Goal: Transaction & Acquisition: Purchase product/service

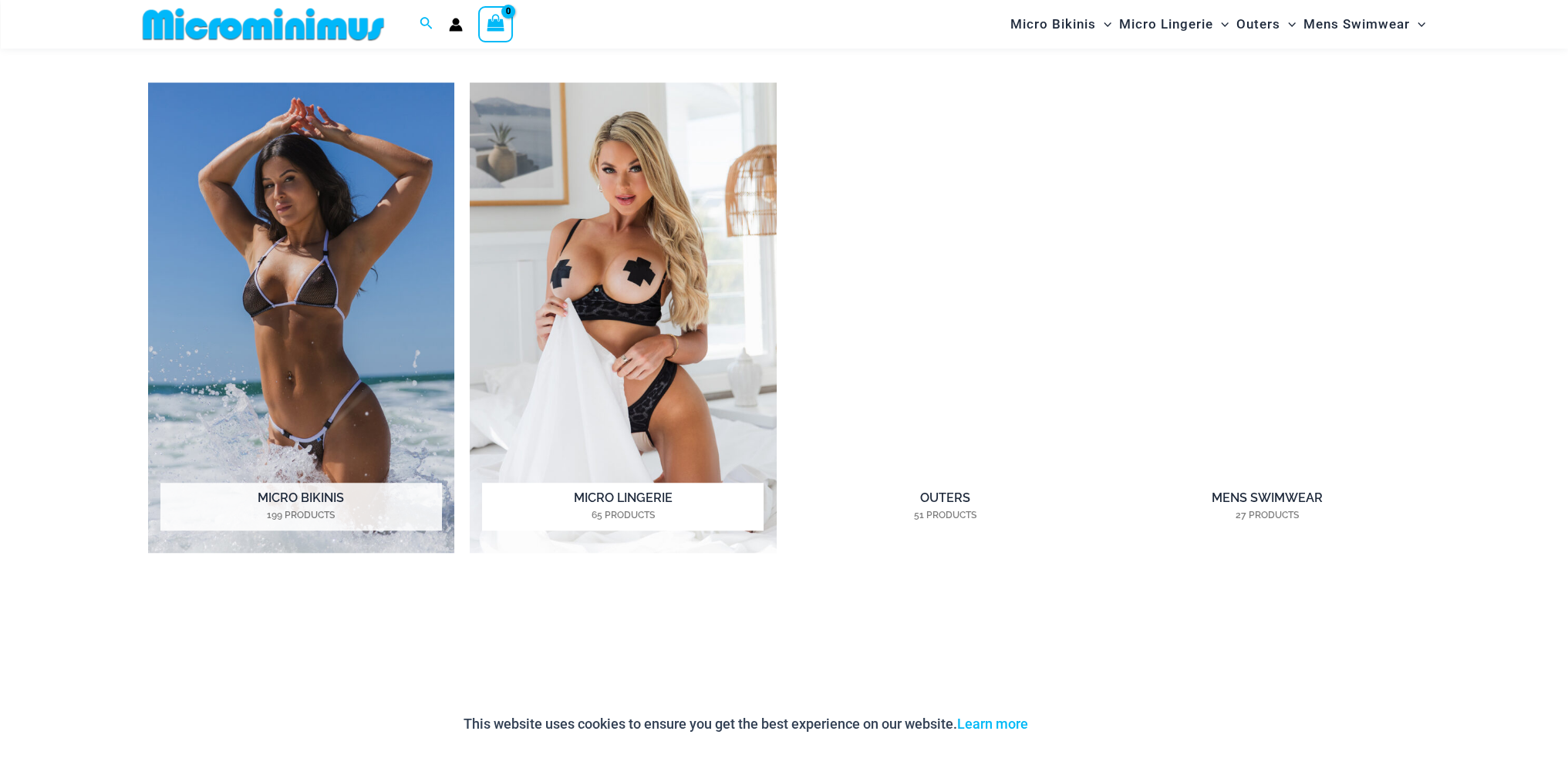
scroll to position [1605, 0]
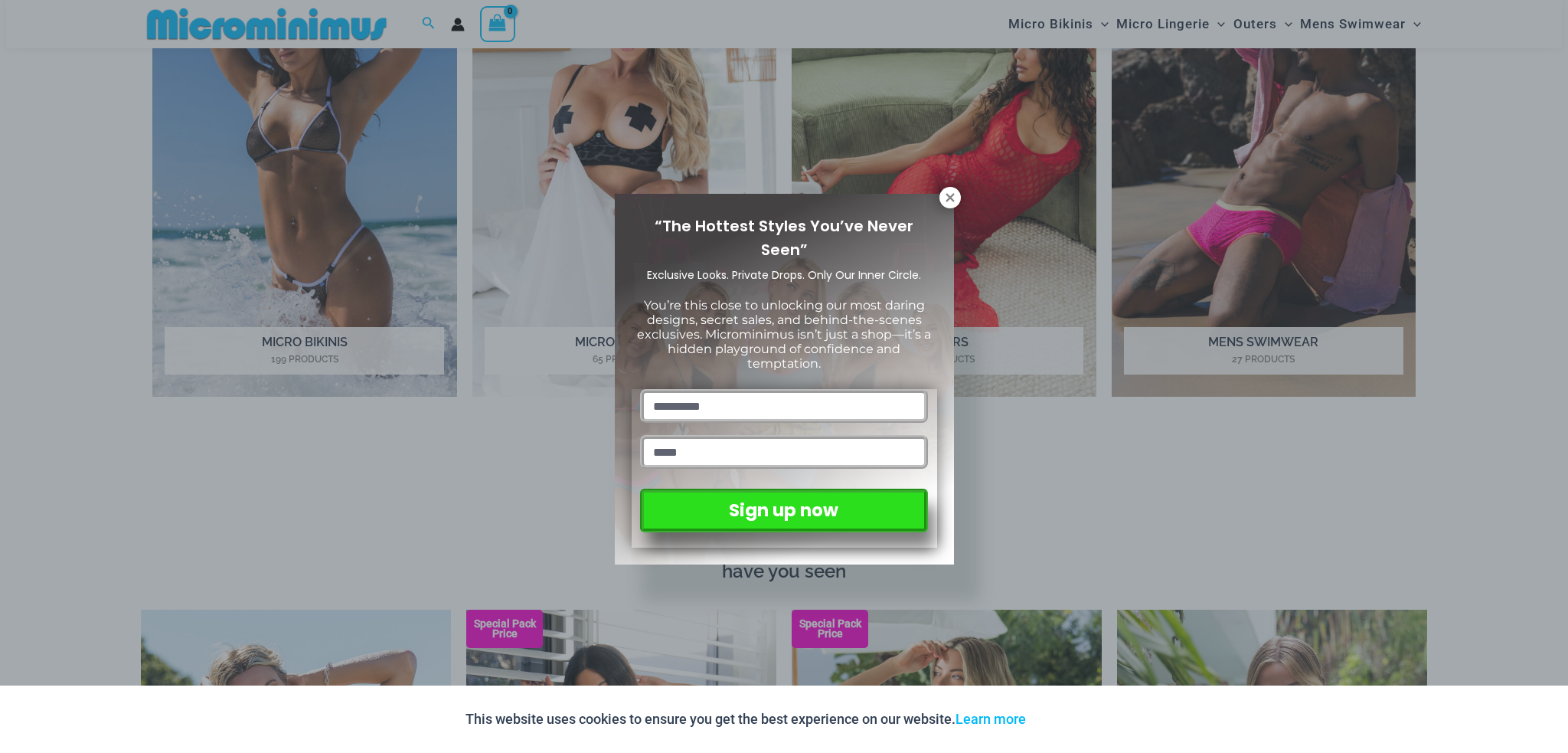
click at [637, 339] on p "You’re this close to unlocking our most daring designs, secret sales, and behin…" at bounding box center [784, 334] width 305 height 74
click at [952, 192] on icon at bounding box center [949, 197] width 13 height 13
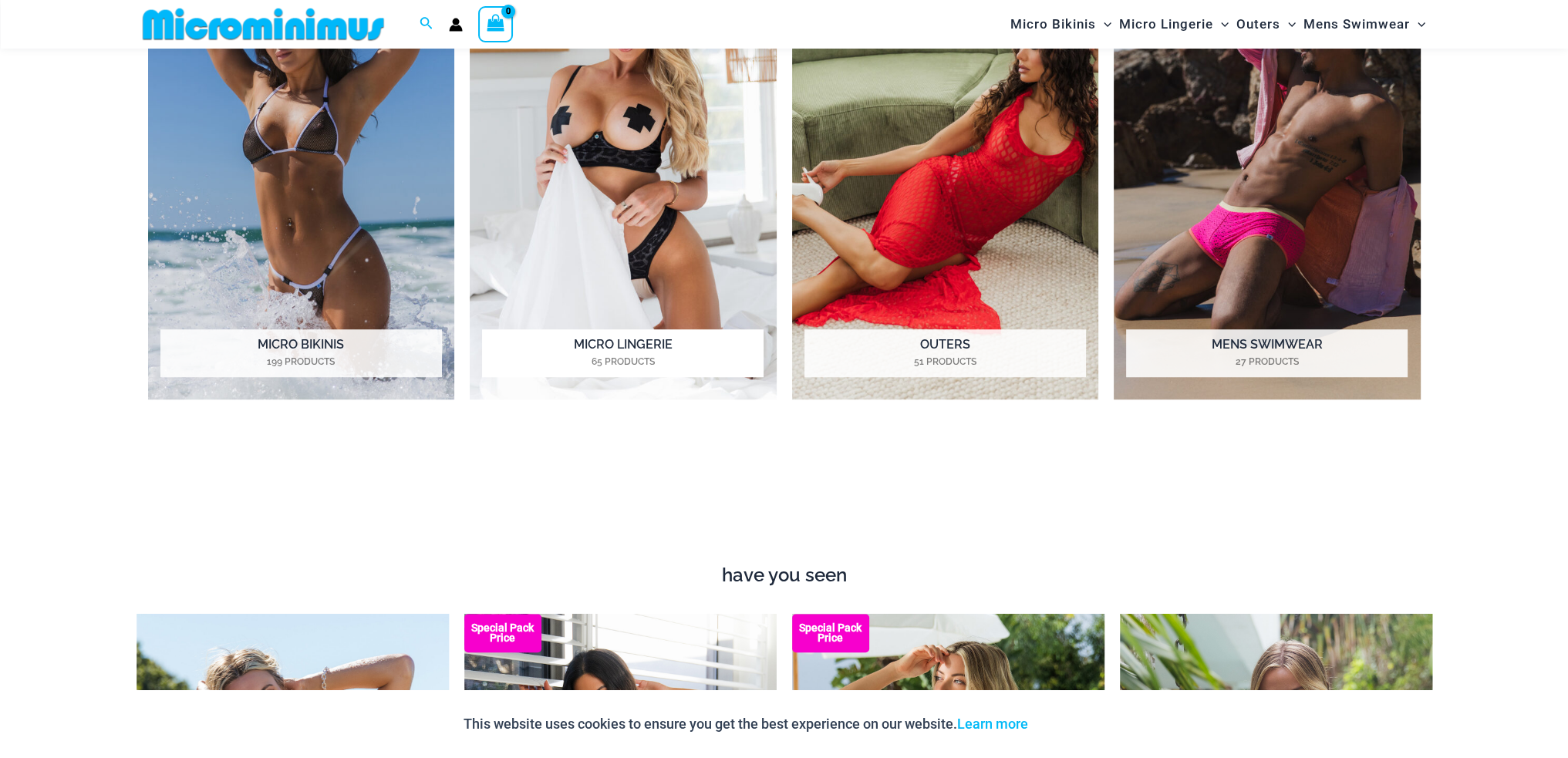
click at [621, 346] on h2 "Micro Lingerie 65 Products" at bounding box center [623, 353] width 282 height 48
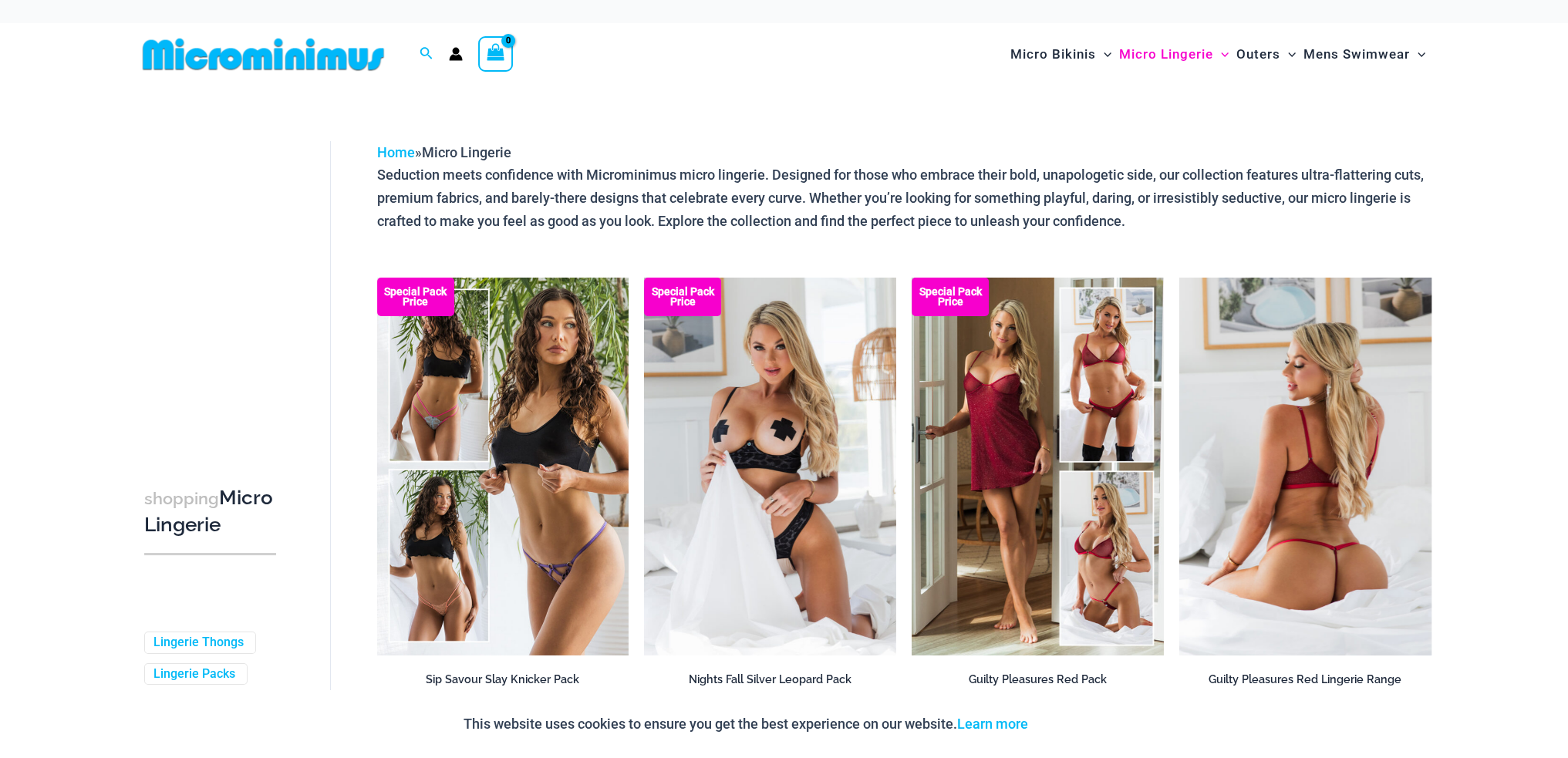
click at [1289, 484] on img at bounding box center [1305, 466] width 252 height 377
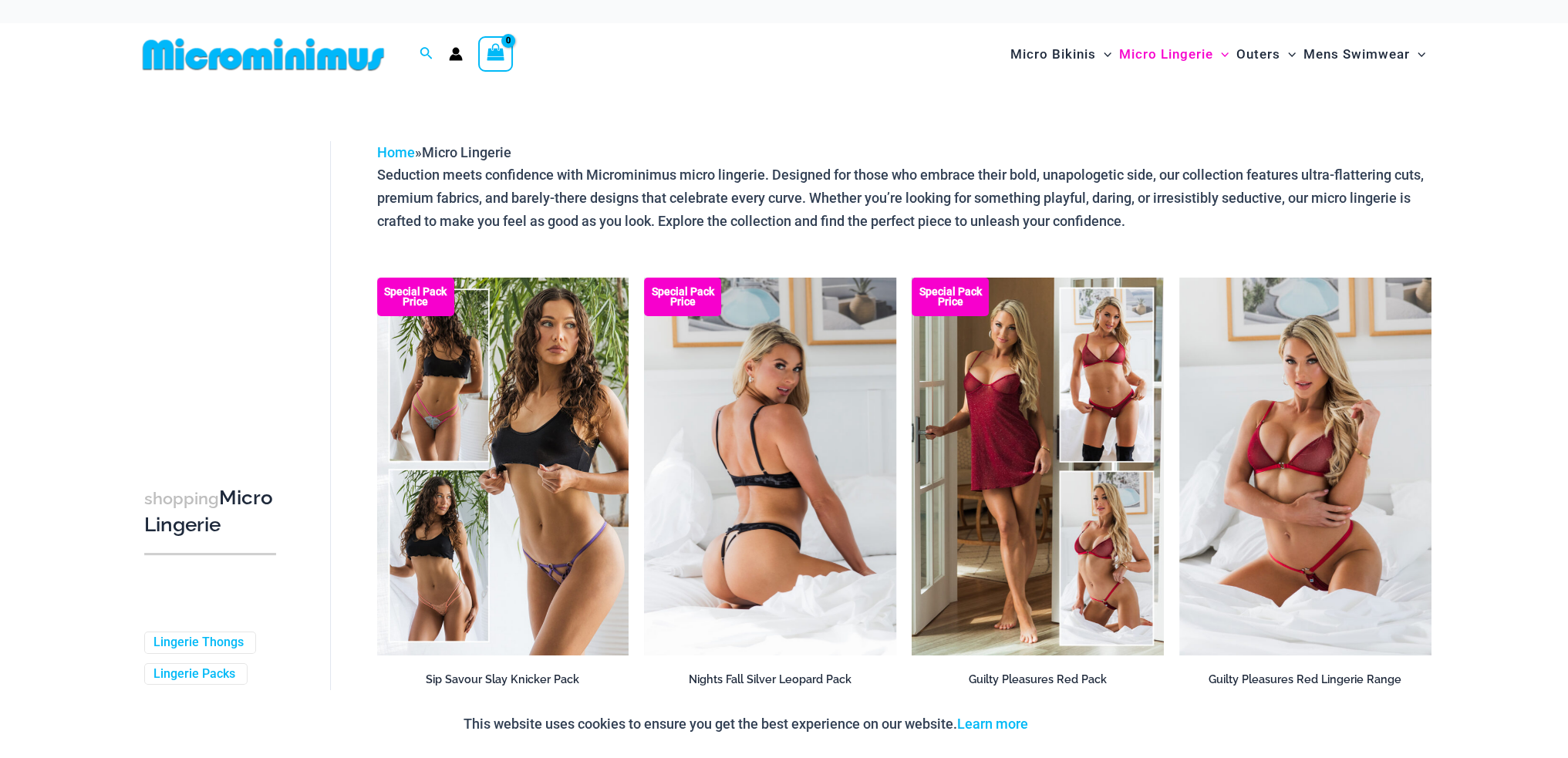
click at [784, 424] on img at bounding box center [770, 466] width 252 height 377
click at [762, 437] on img at bounding box center [770, 466] width 252 height 377
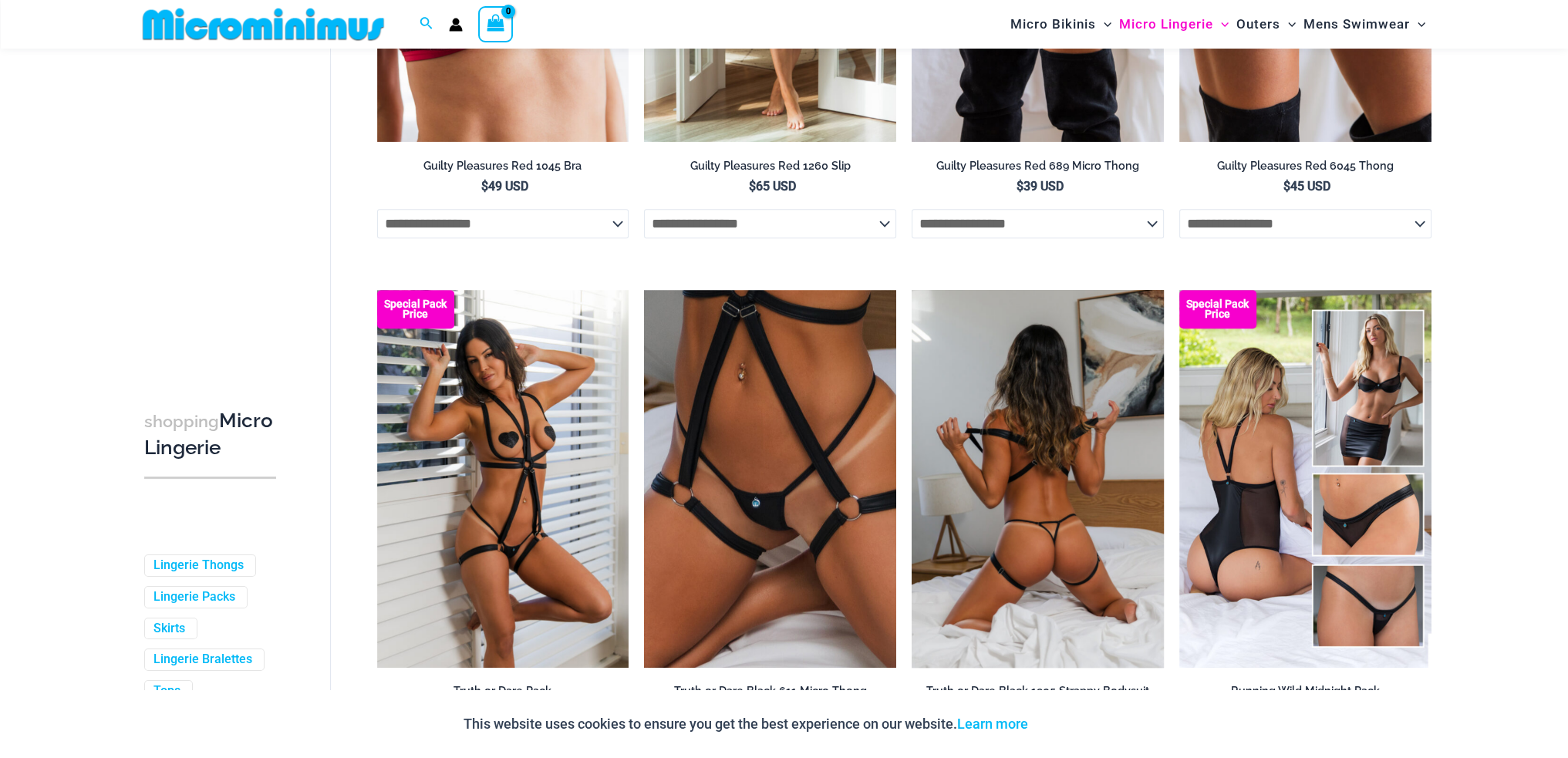
scroll to position [989, 0]
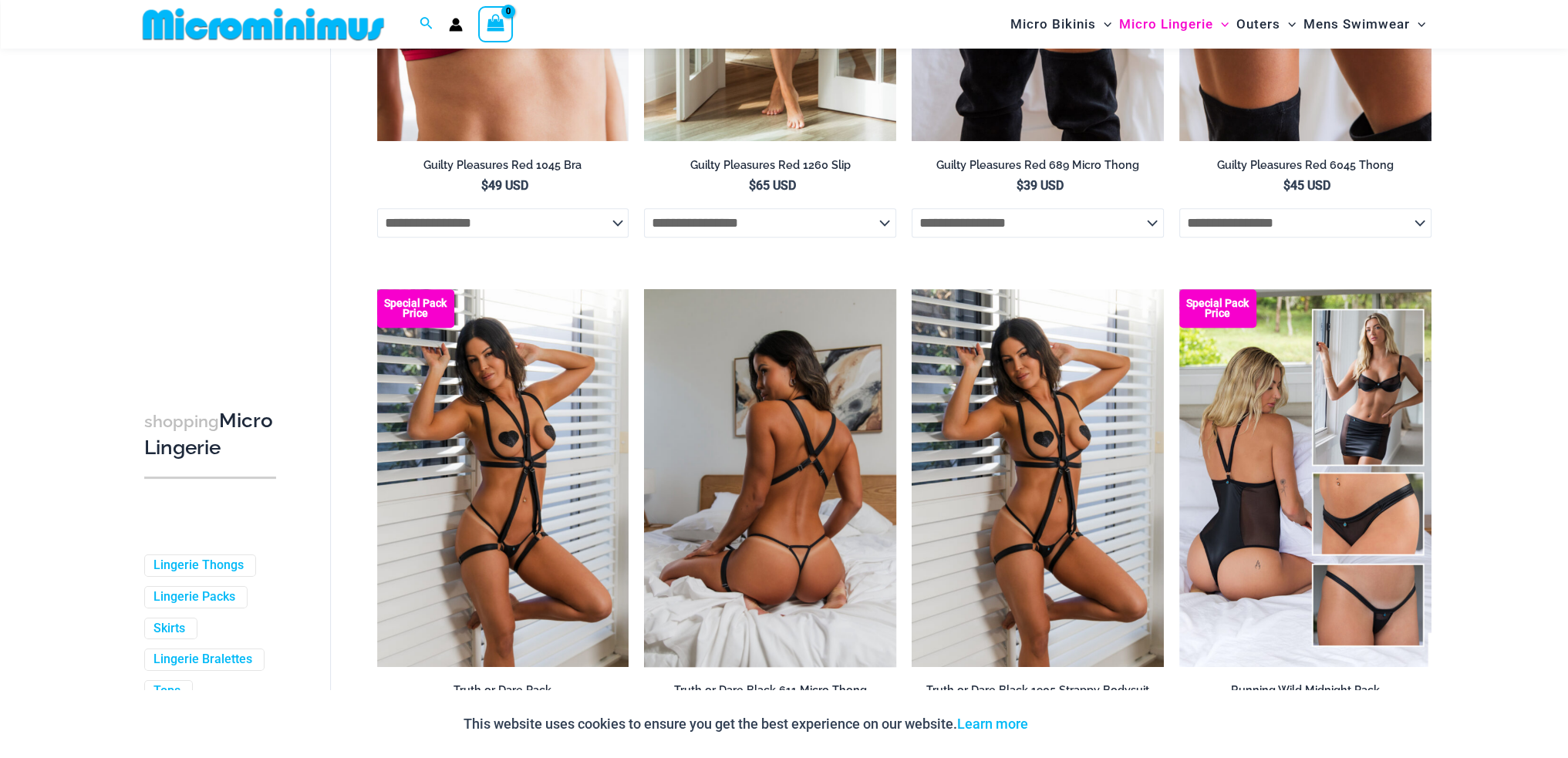
click at [794, 488] on img at bounding box center [770, 477] width 252 height 377
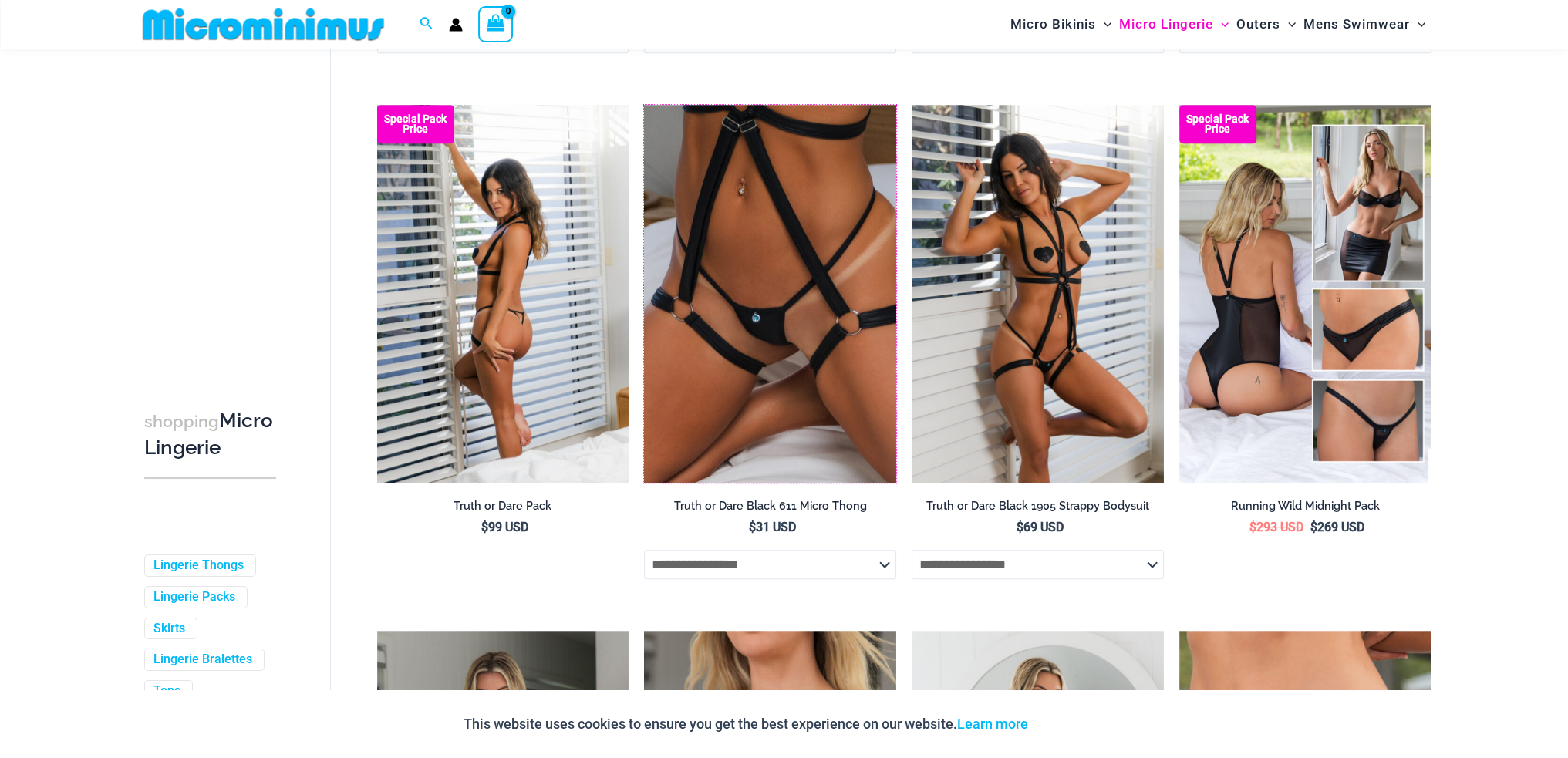
scroll to position [1220, 0]
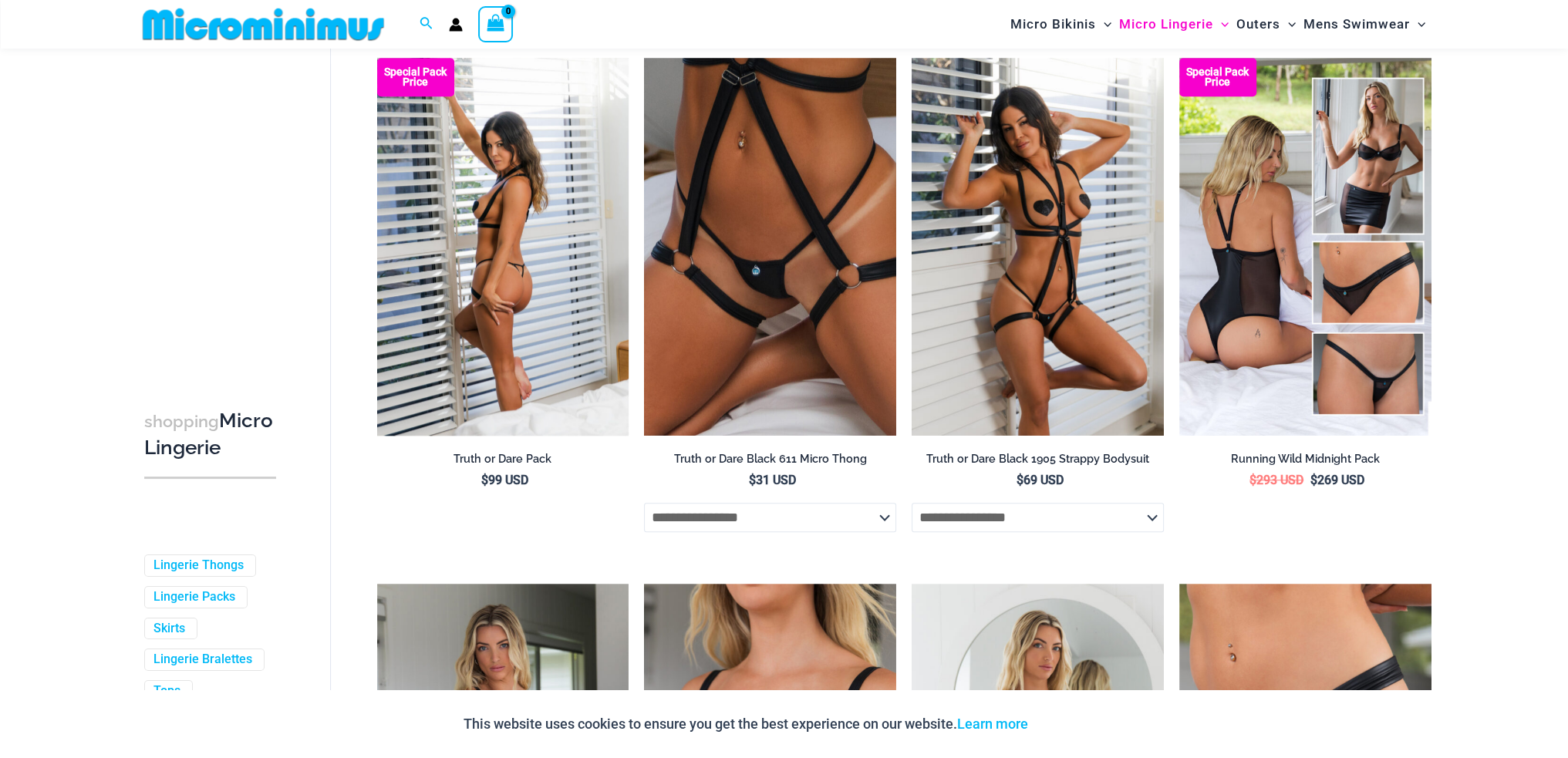
click at [513, 251] on img at bounding box center [503, 246] width 252 height 377
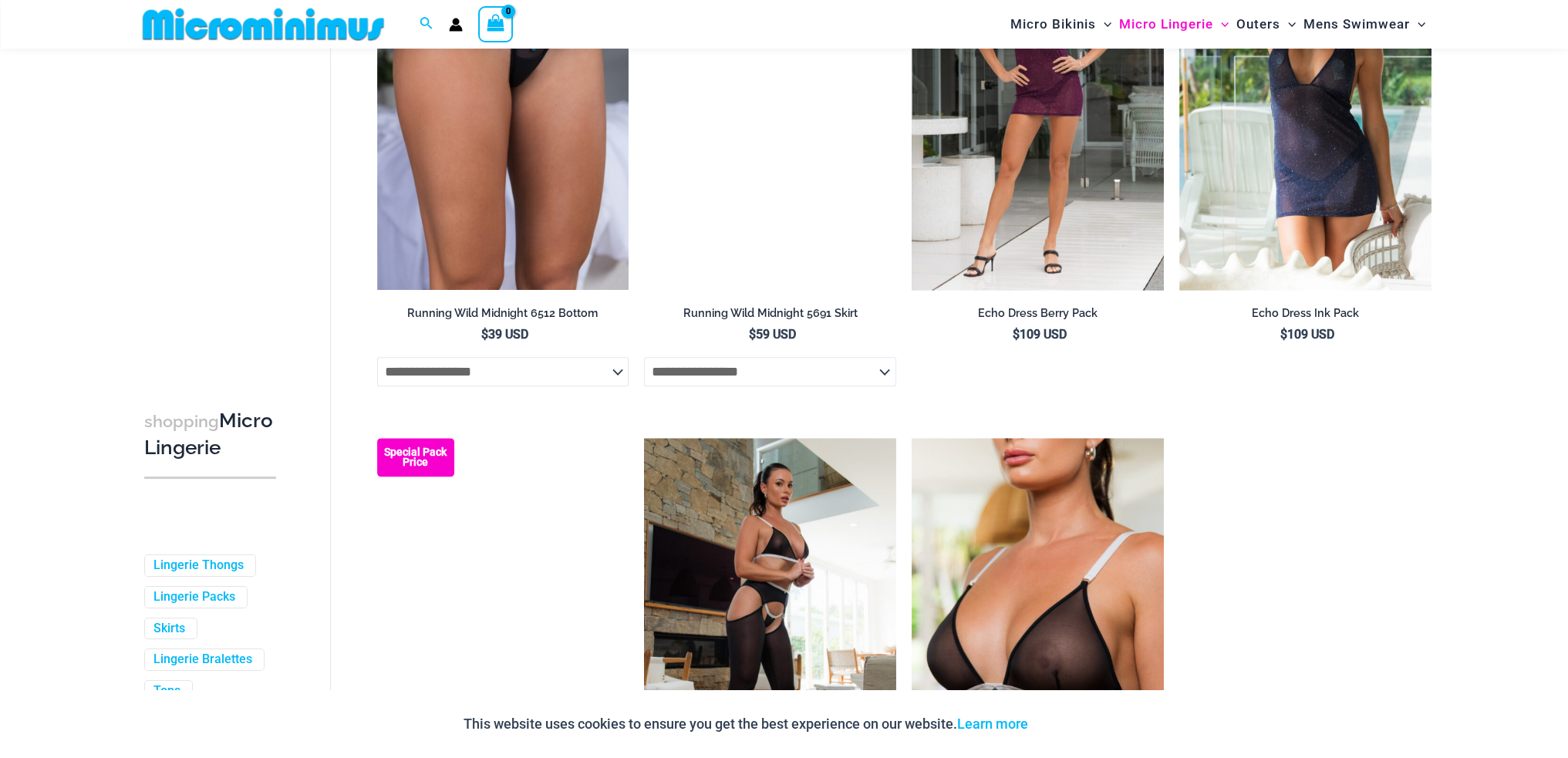
scroll to position [2685, 0]
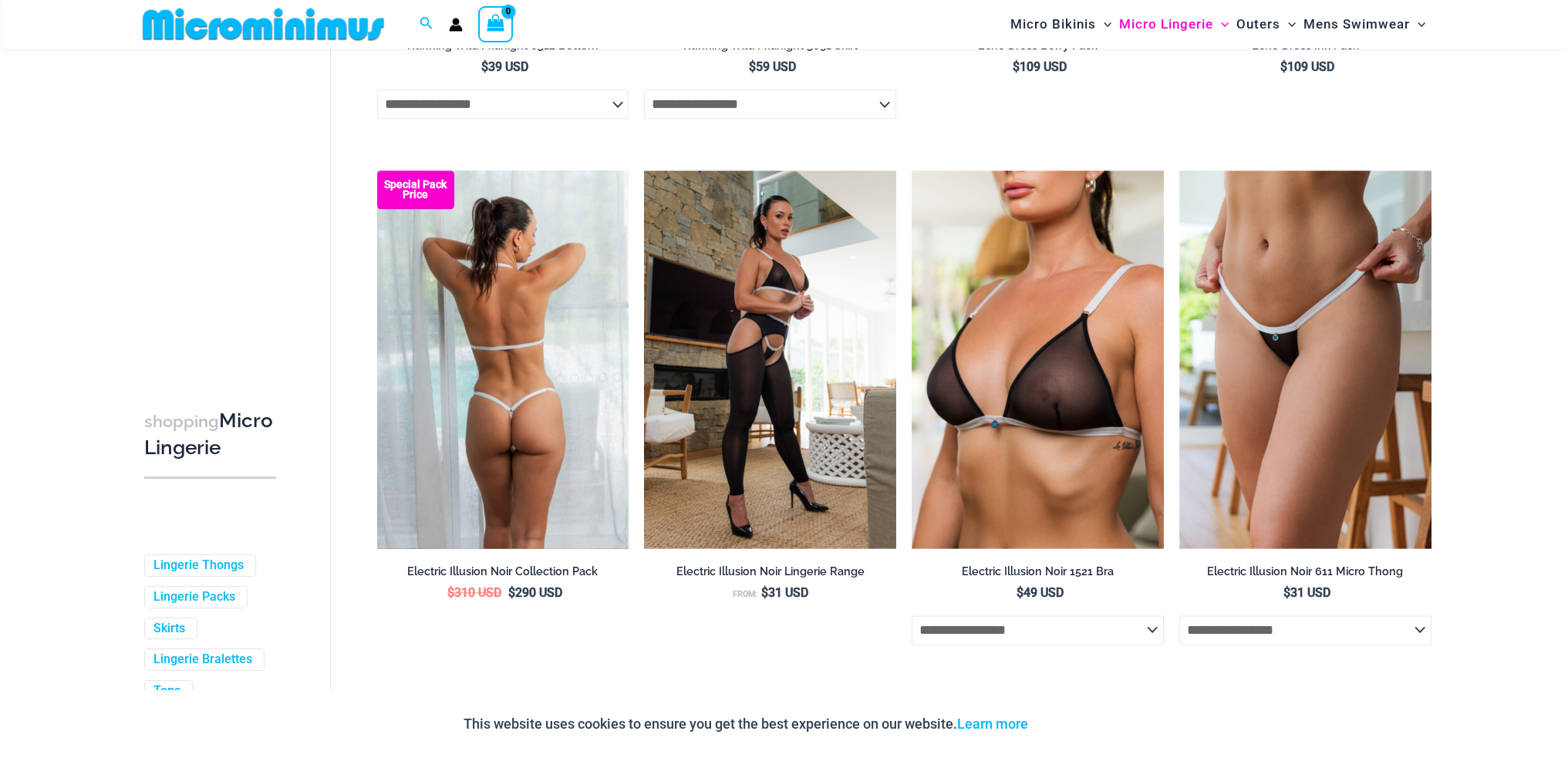
click at [497, 368] on img at bounding box center [503, 359] width 252 height 377
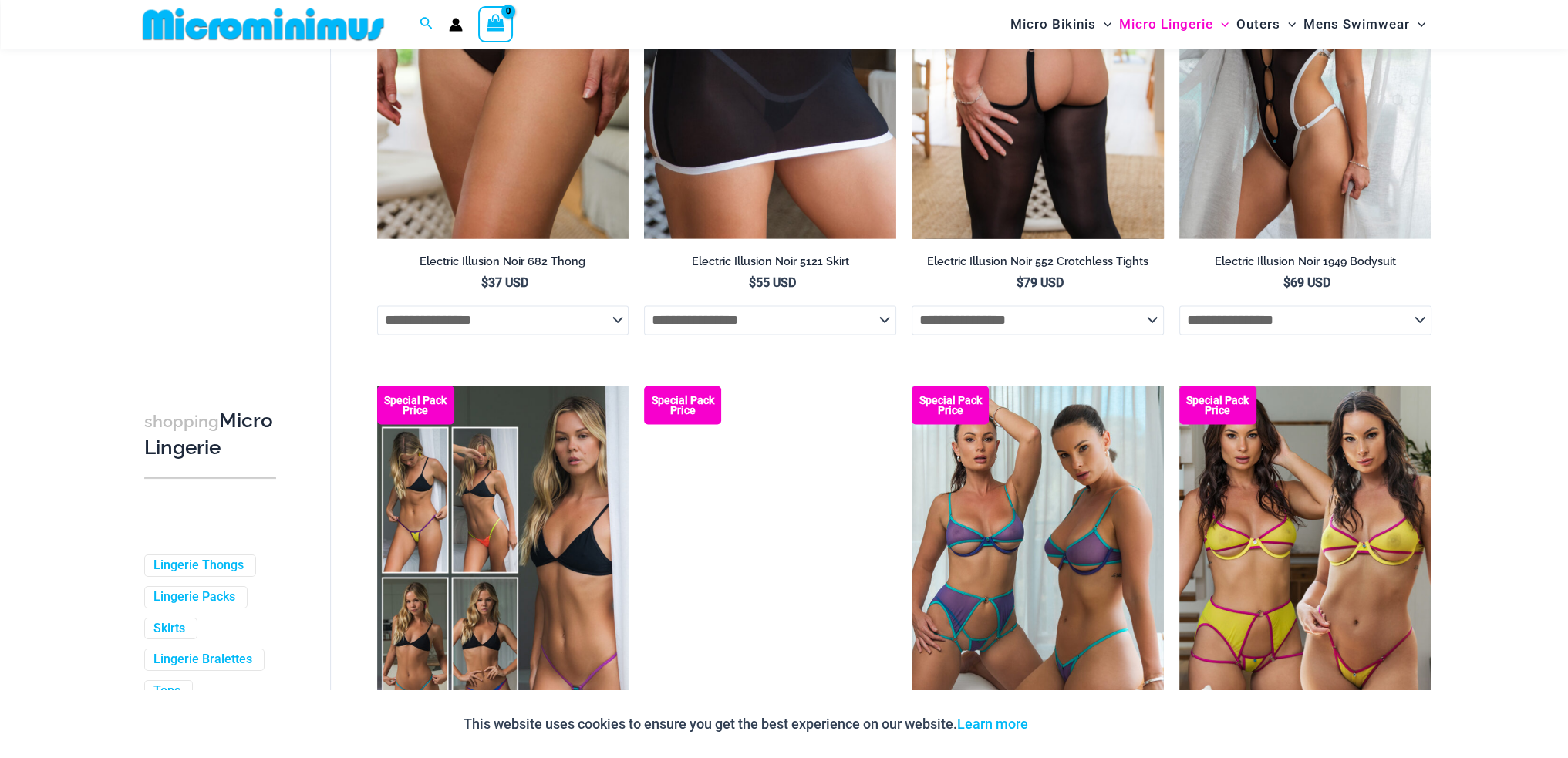
scroll to position [3610, 0]
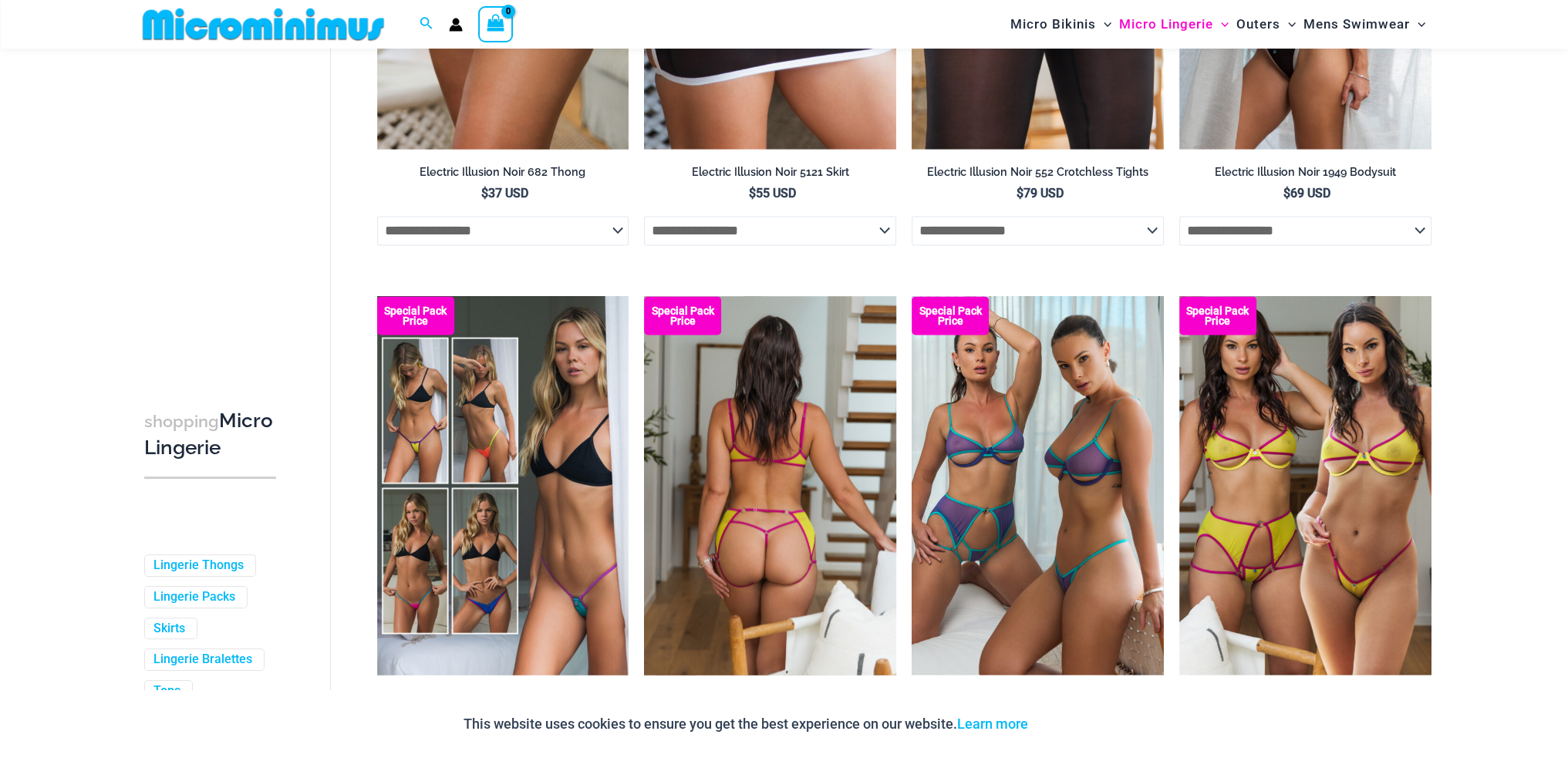
click at [747, 486] on img at bounding box center [770, 484] width 252 height 377
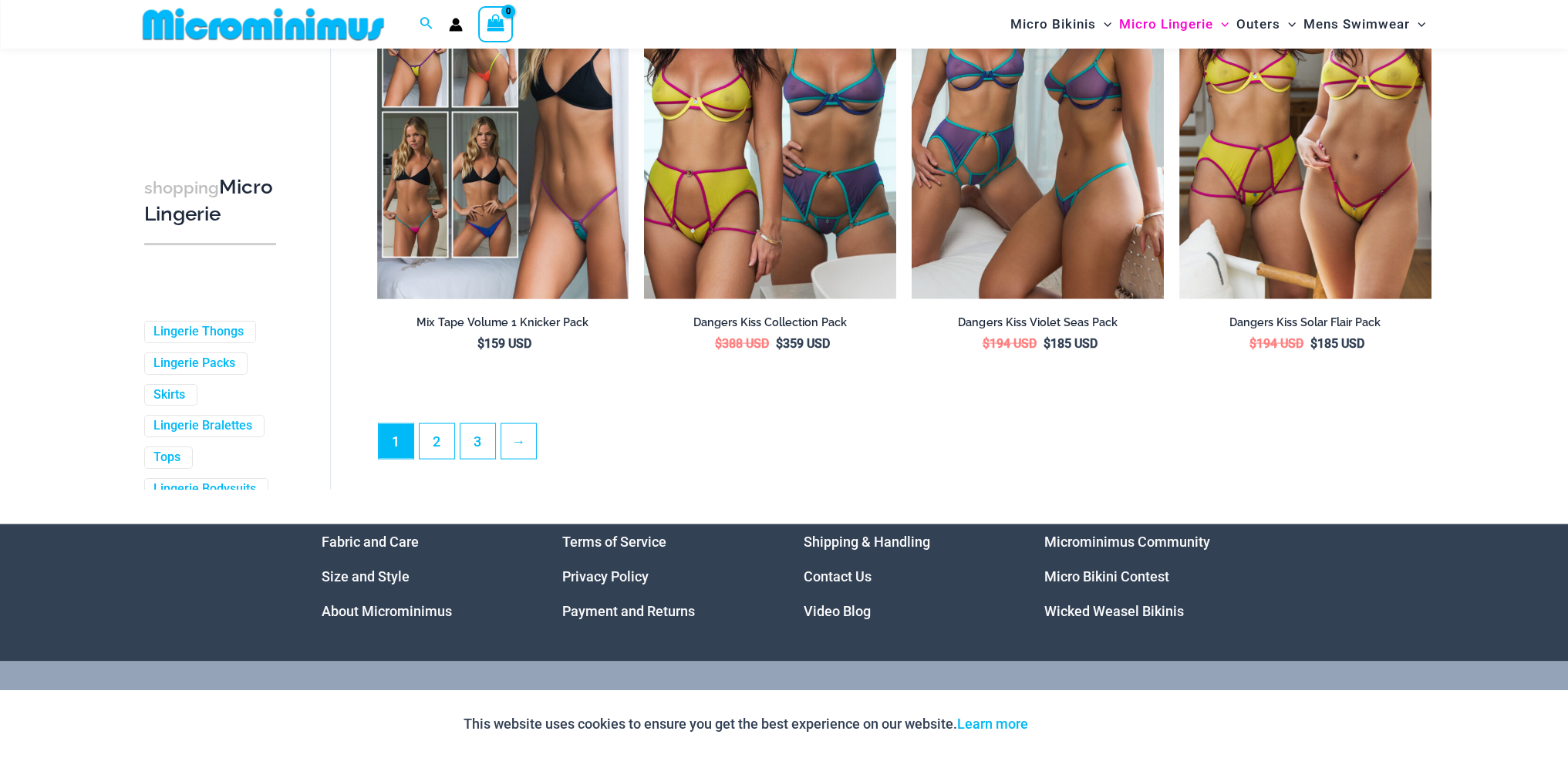
scroll to position [3995, 0]
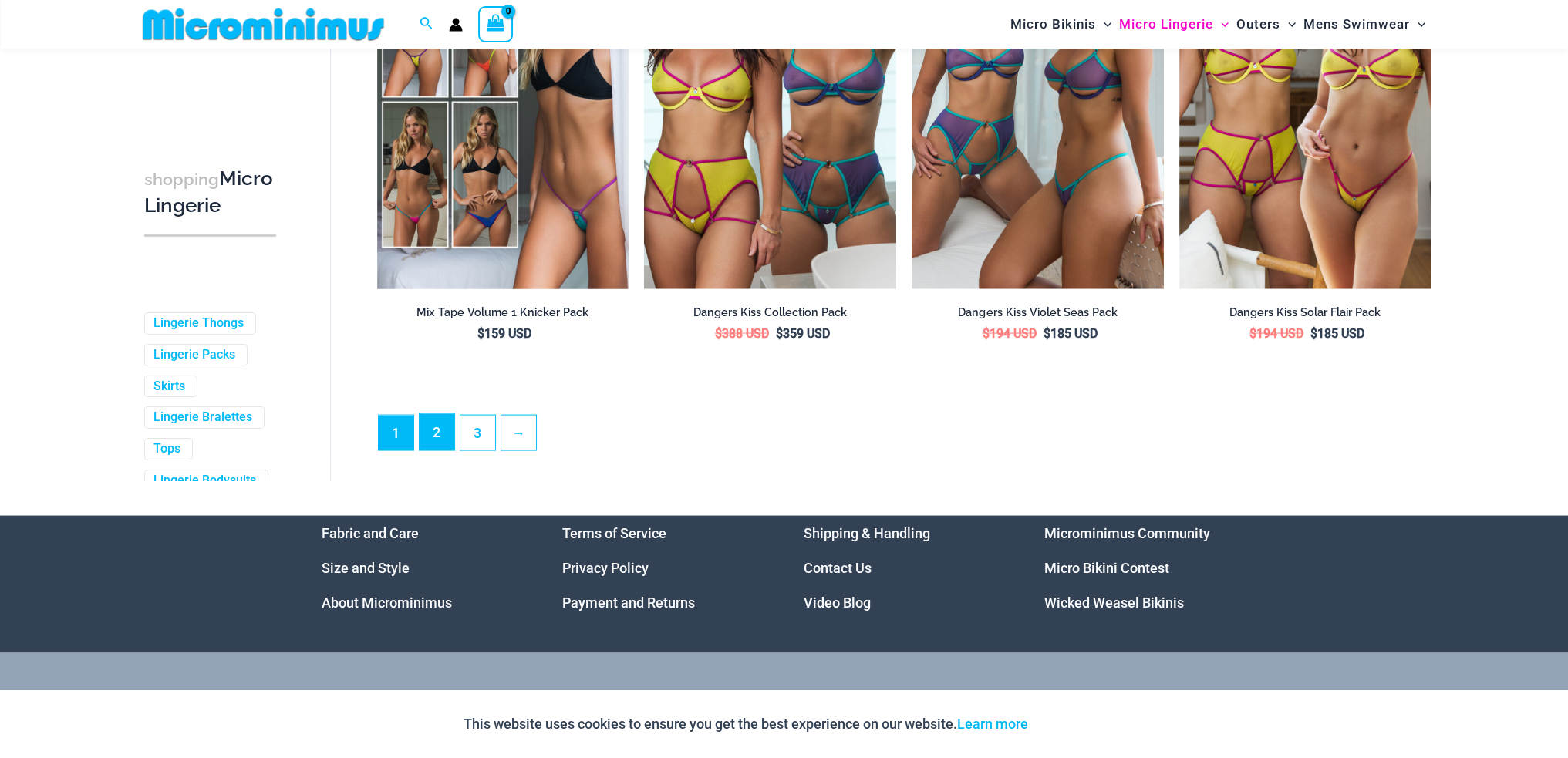
click at [438, 441] on link "2" at bounding box center [437, 432] width 34 height 36
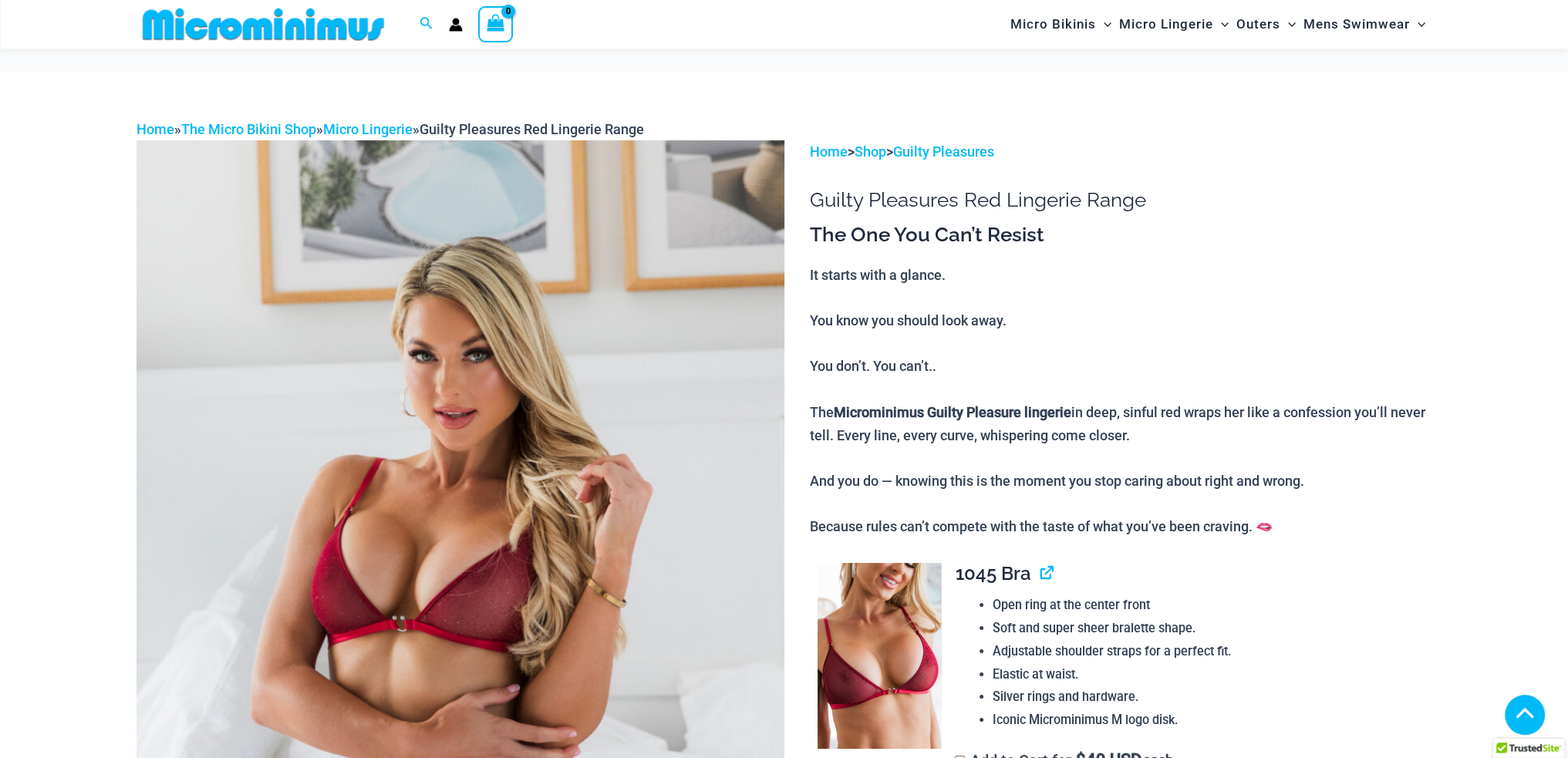
click at [548, 354] on img at bounding box center [461, 626] width 648 height 971
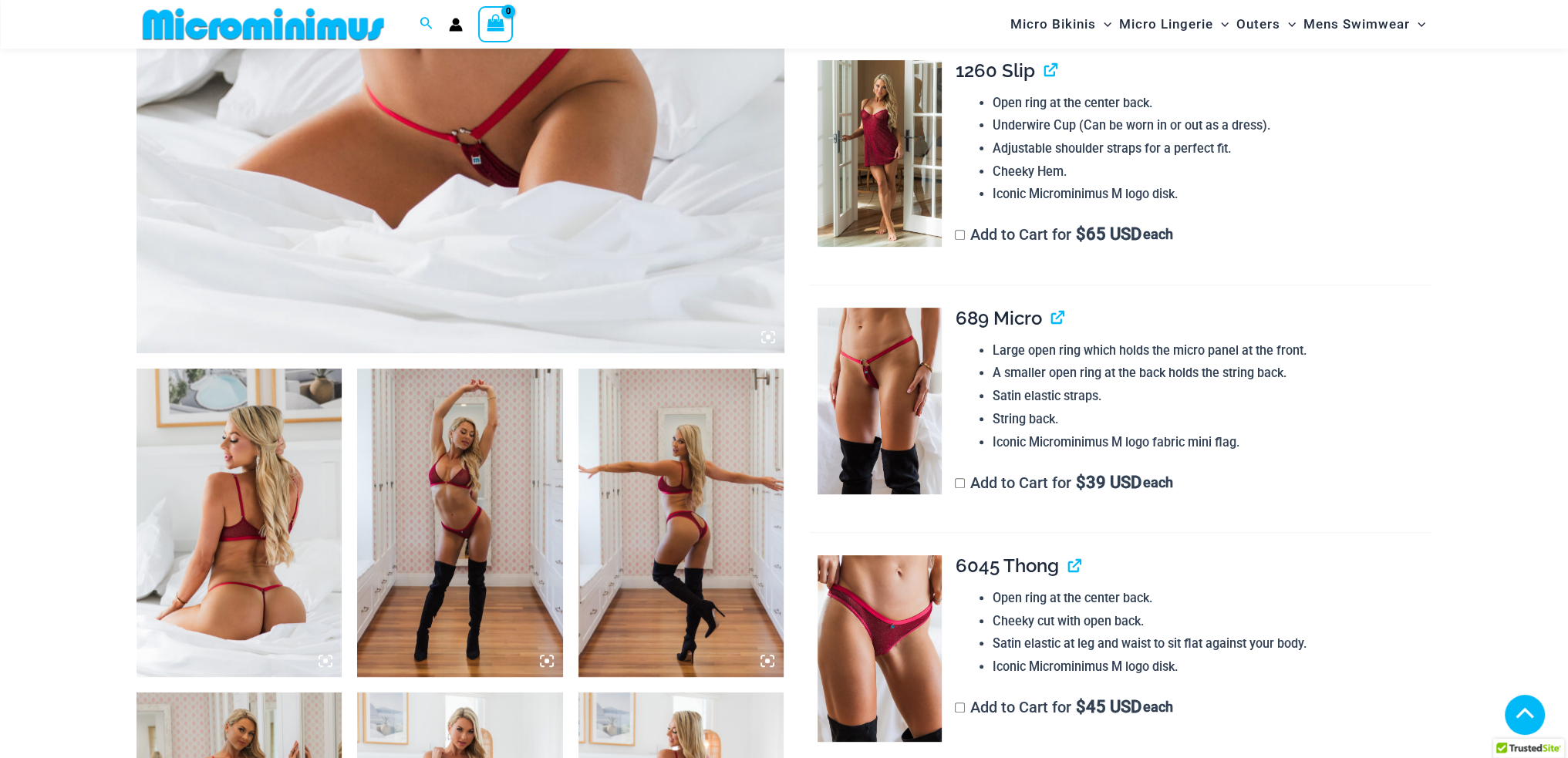
click at [196, 498] on img at bounding box center [240, 523] width 206 height 308
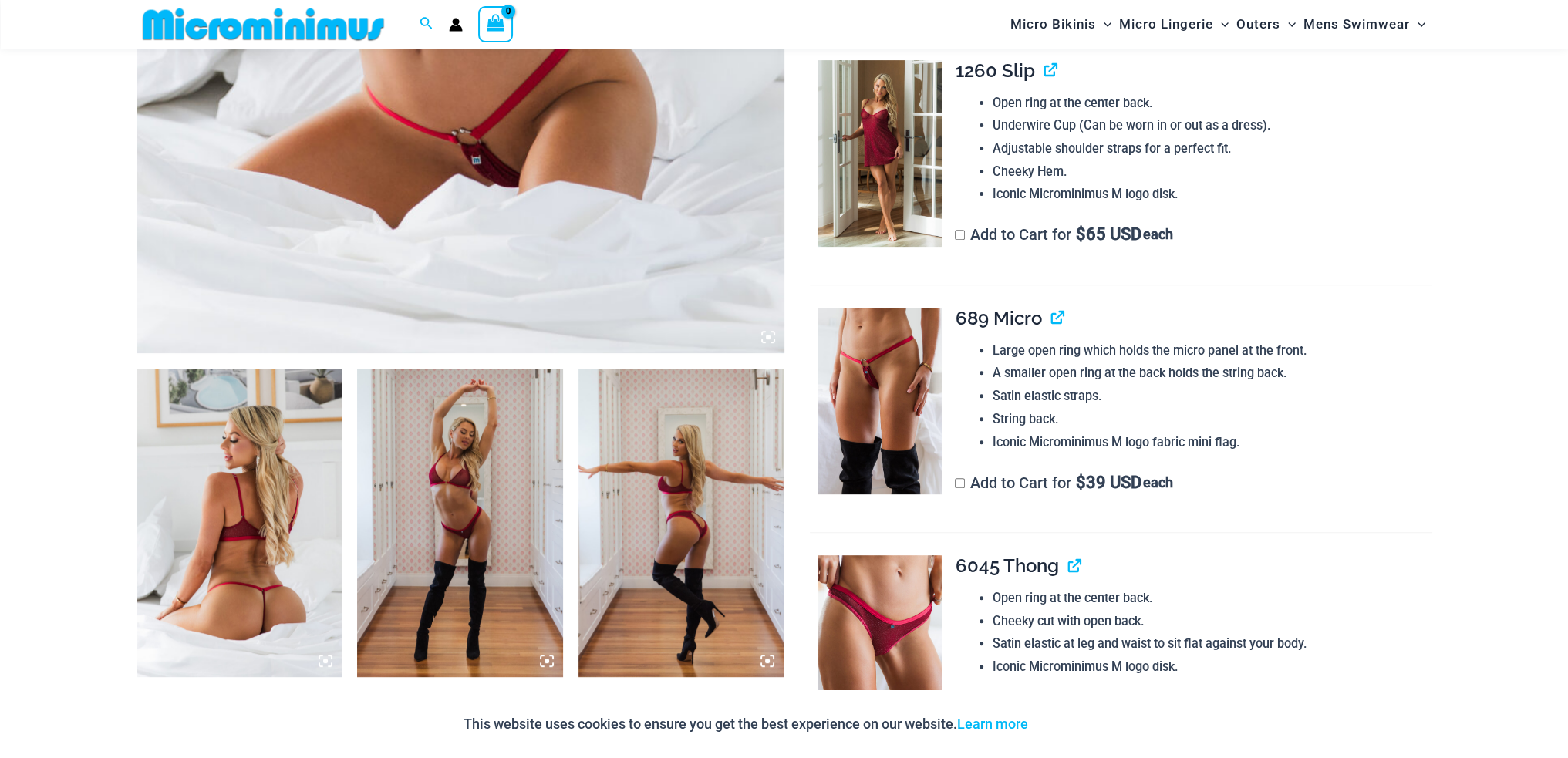
click at [285, 524] on img at bounding box center [240, 523] width 206 height 308
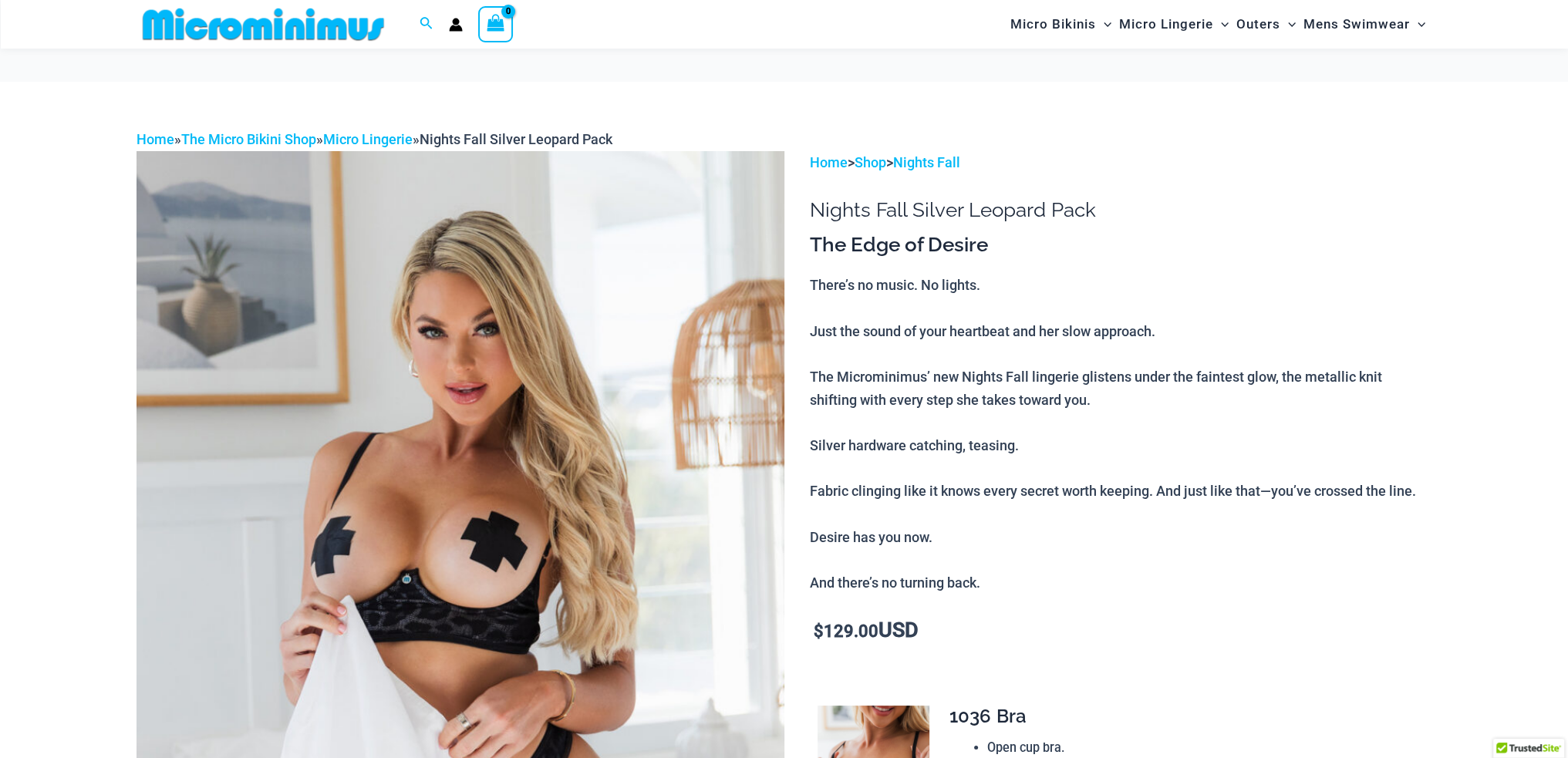
scroll to position [231, 0]
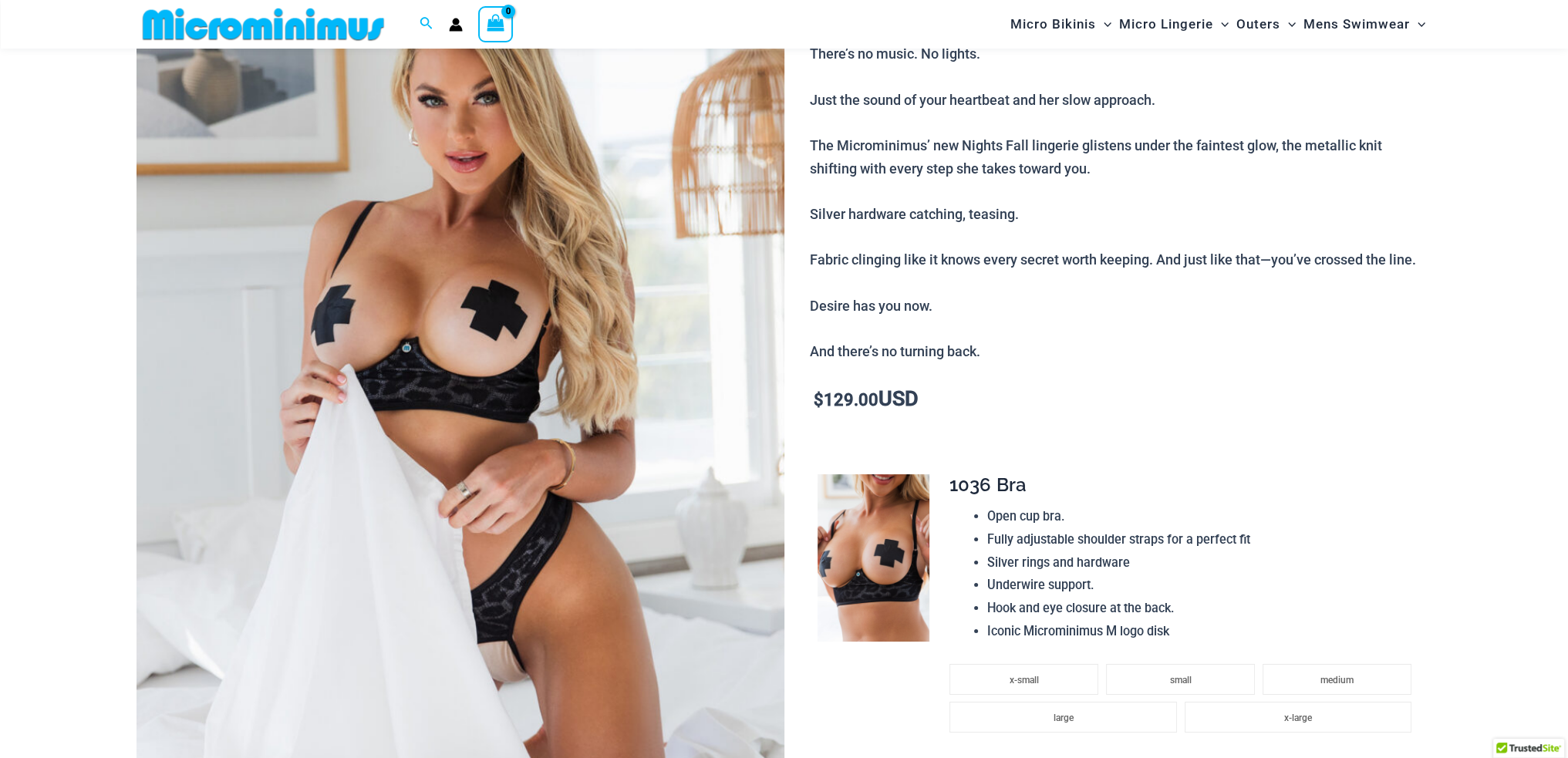
click at [507, 384] on img at bounding box center [461, 405] width 648 height 971
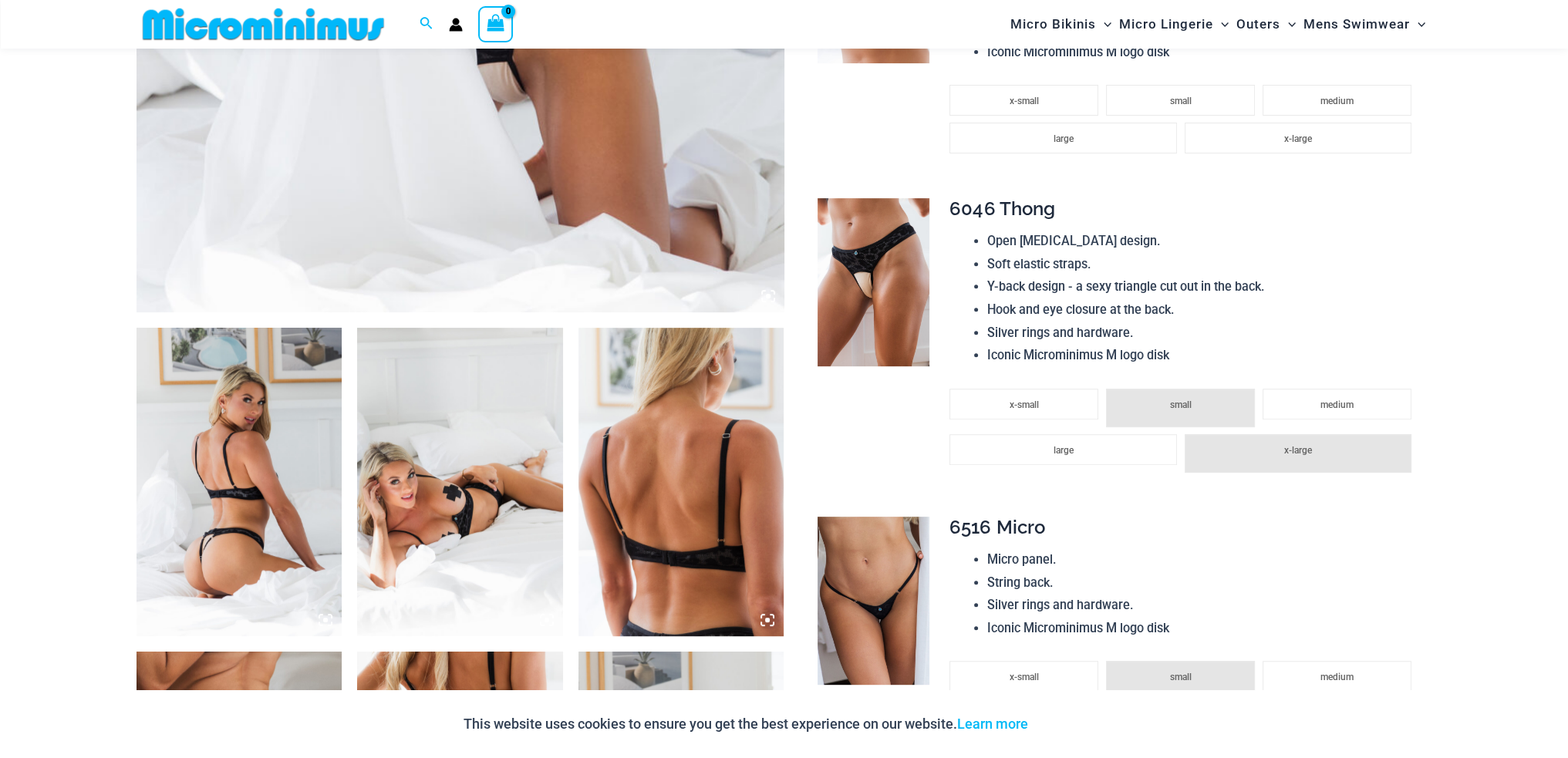
scroll to position [991, 0]
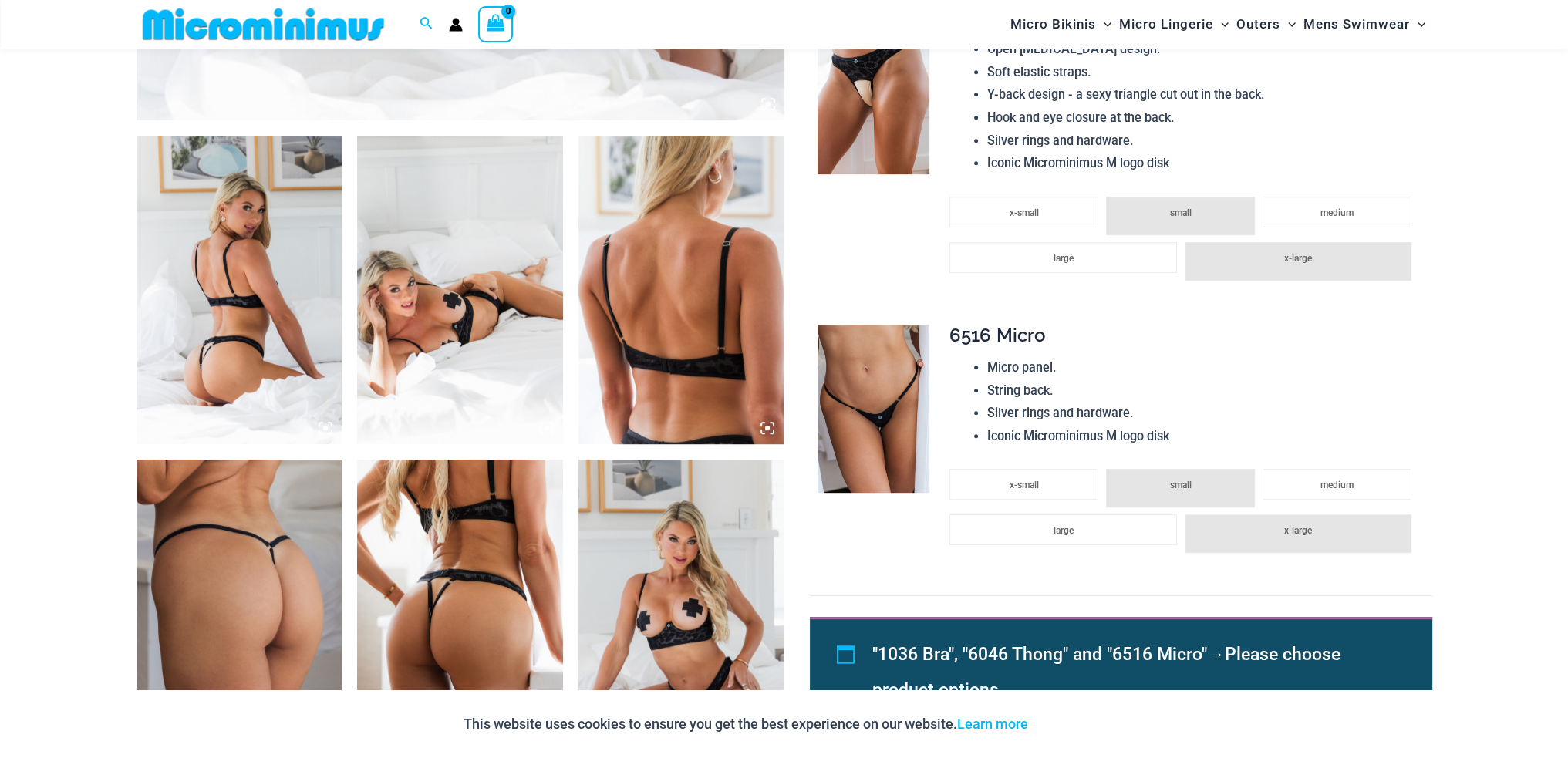
click at [235, 295] on img at bounding box center [240, 290] width 206 height 308
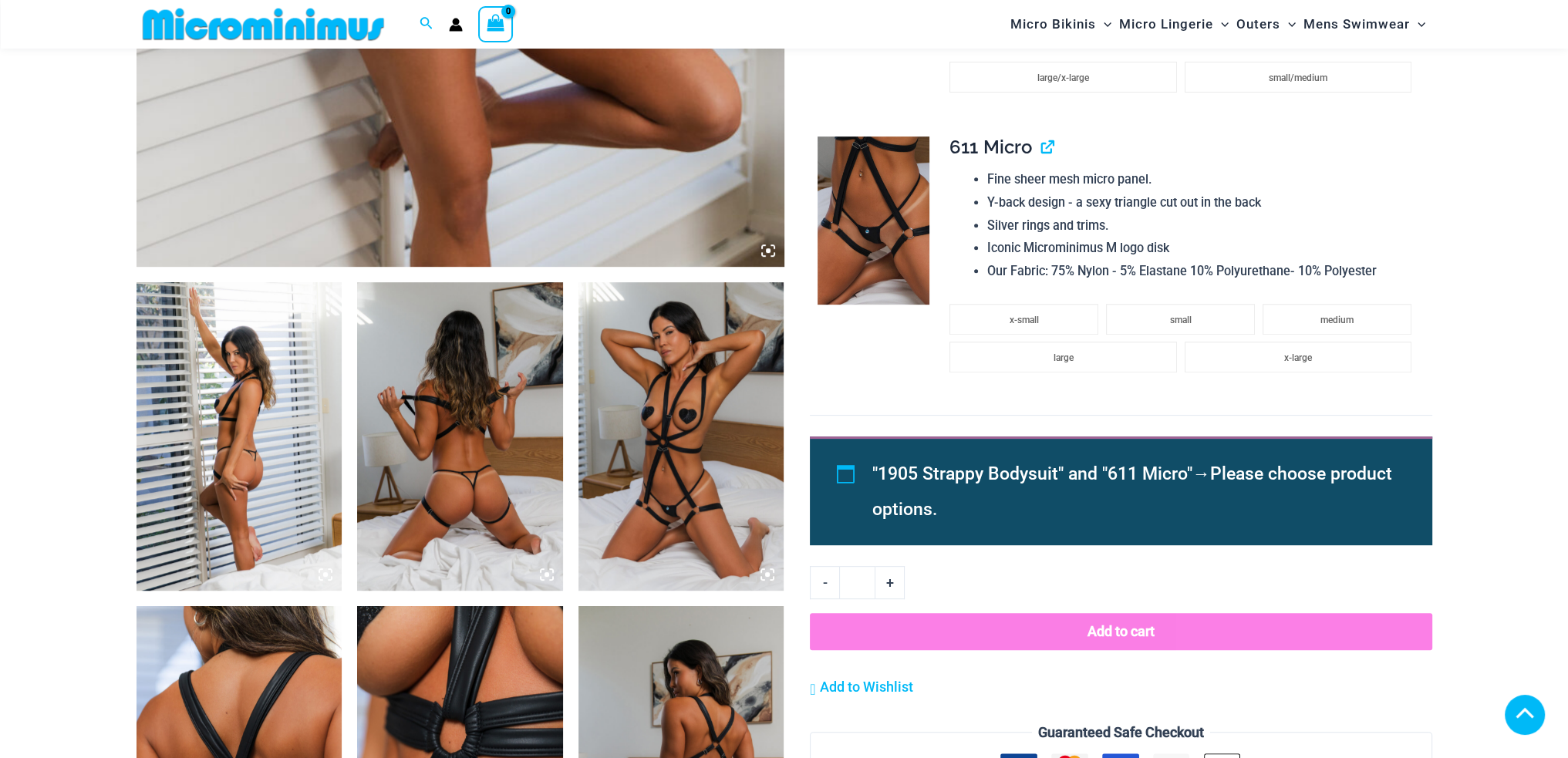
scroll to position [845, 0]
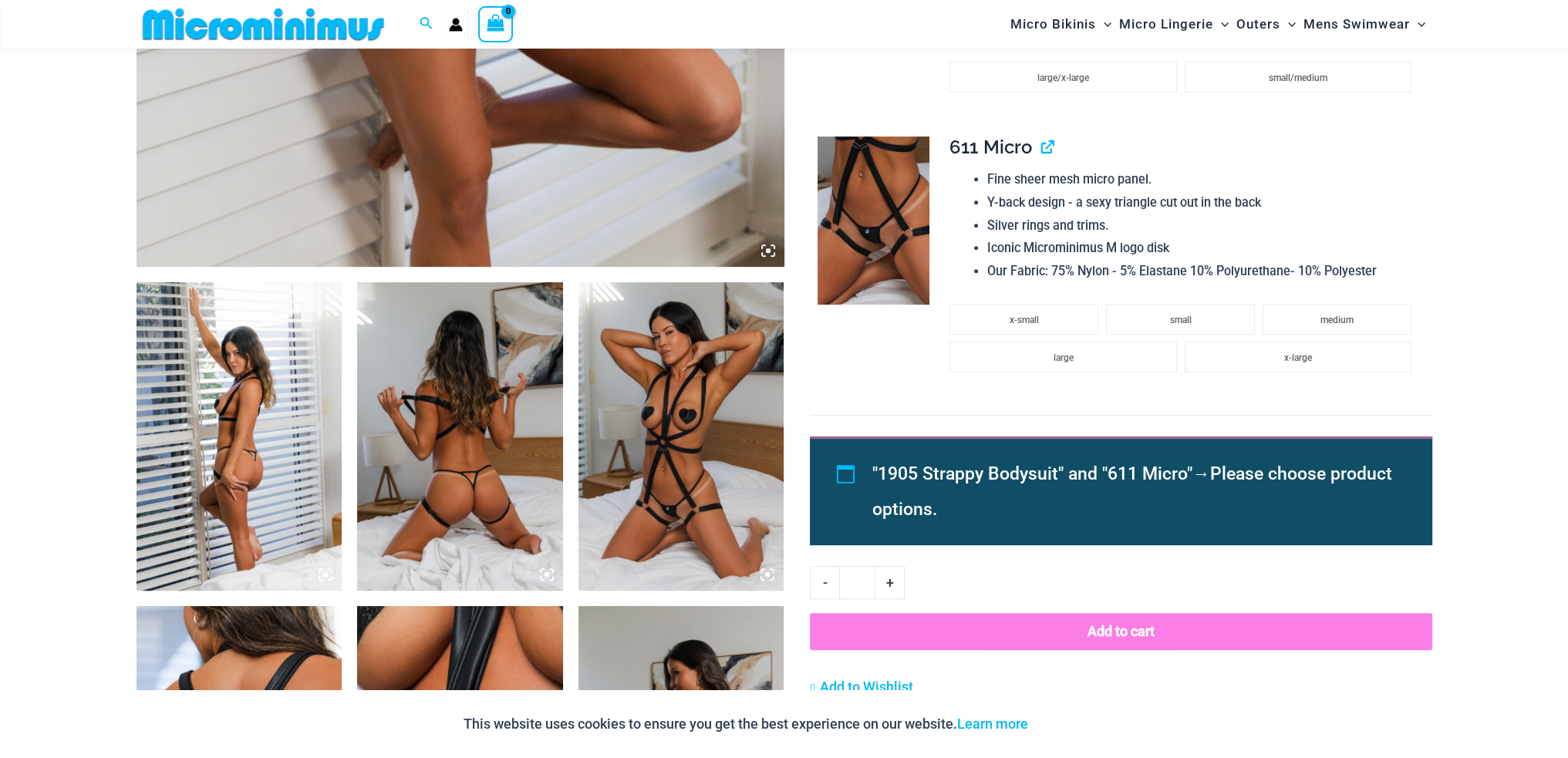
click at [242, 416] on img at bounding box center [240, 436] width 206 height 308
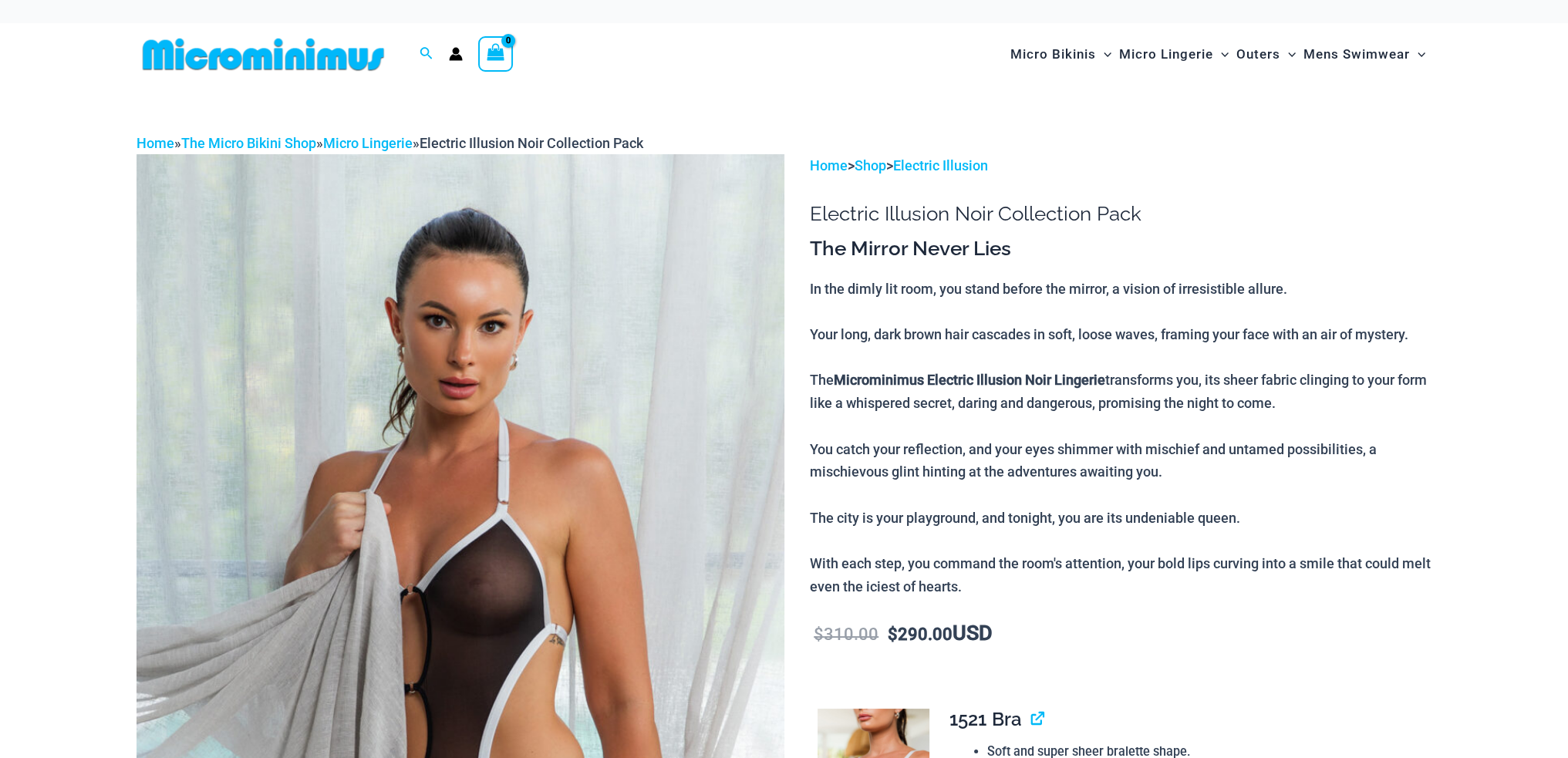
scroll to position [367, 0]
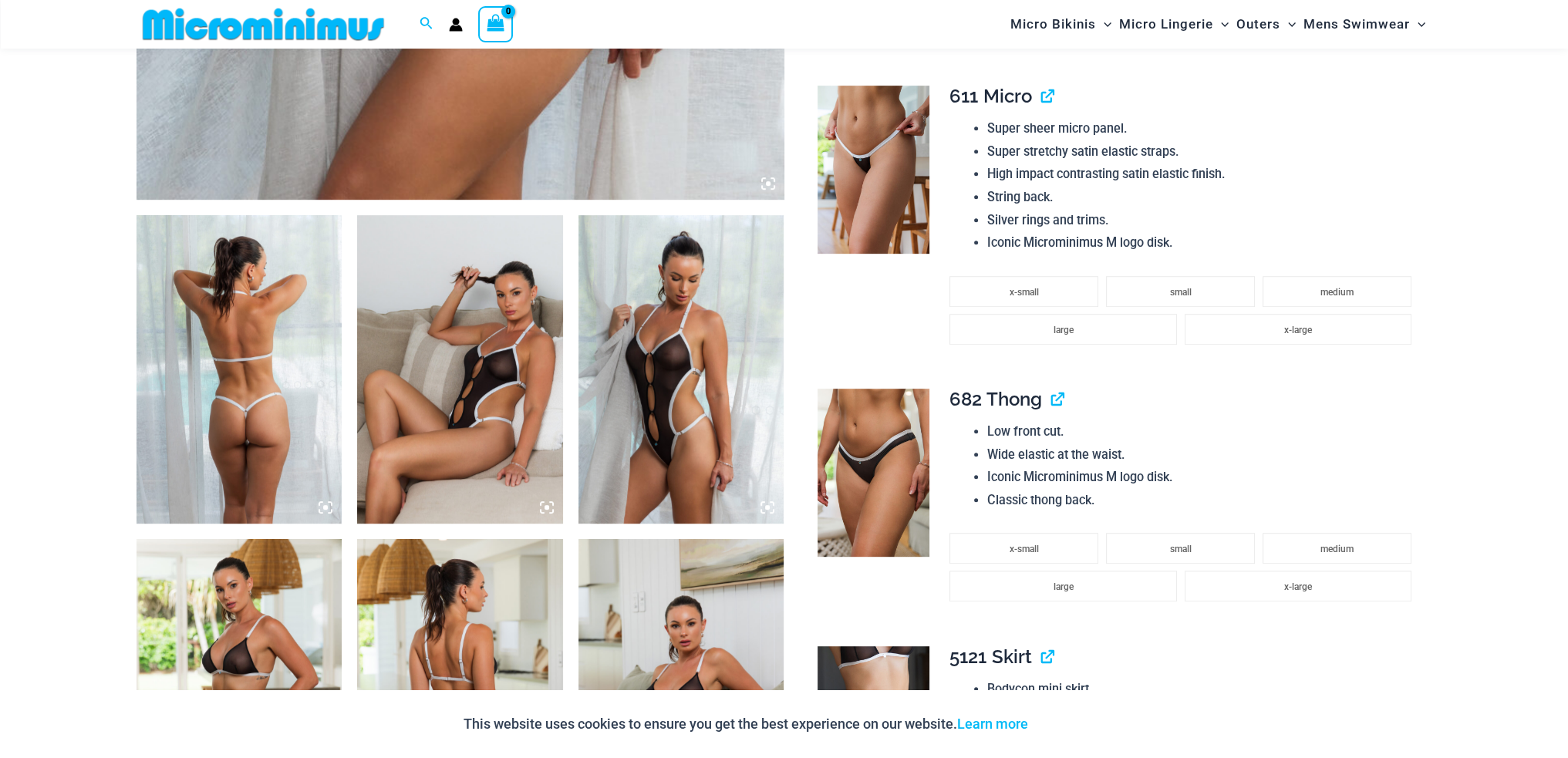
click at [234, 359] on img at bounding box center [240, 369] width 206 height 308
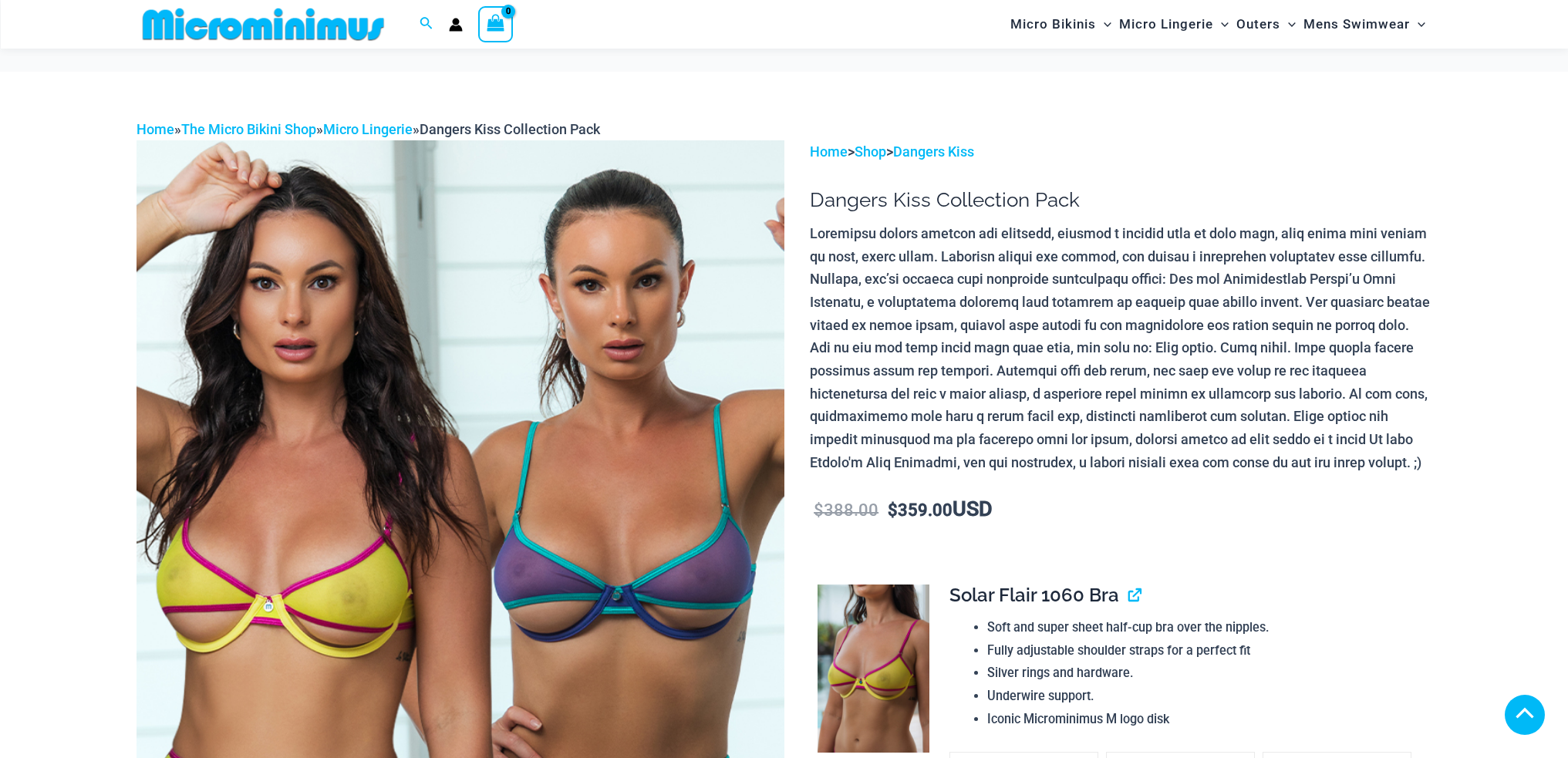
scroll to position [768, 0]
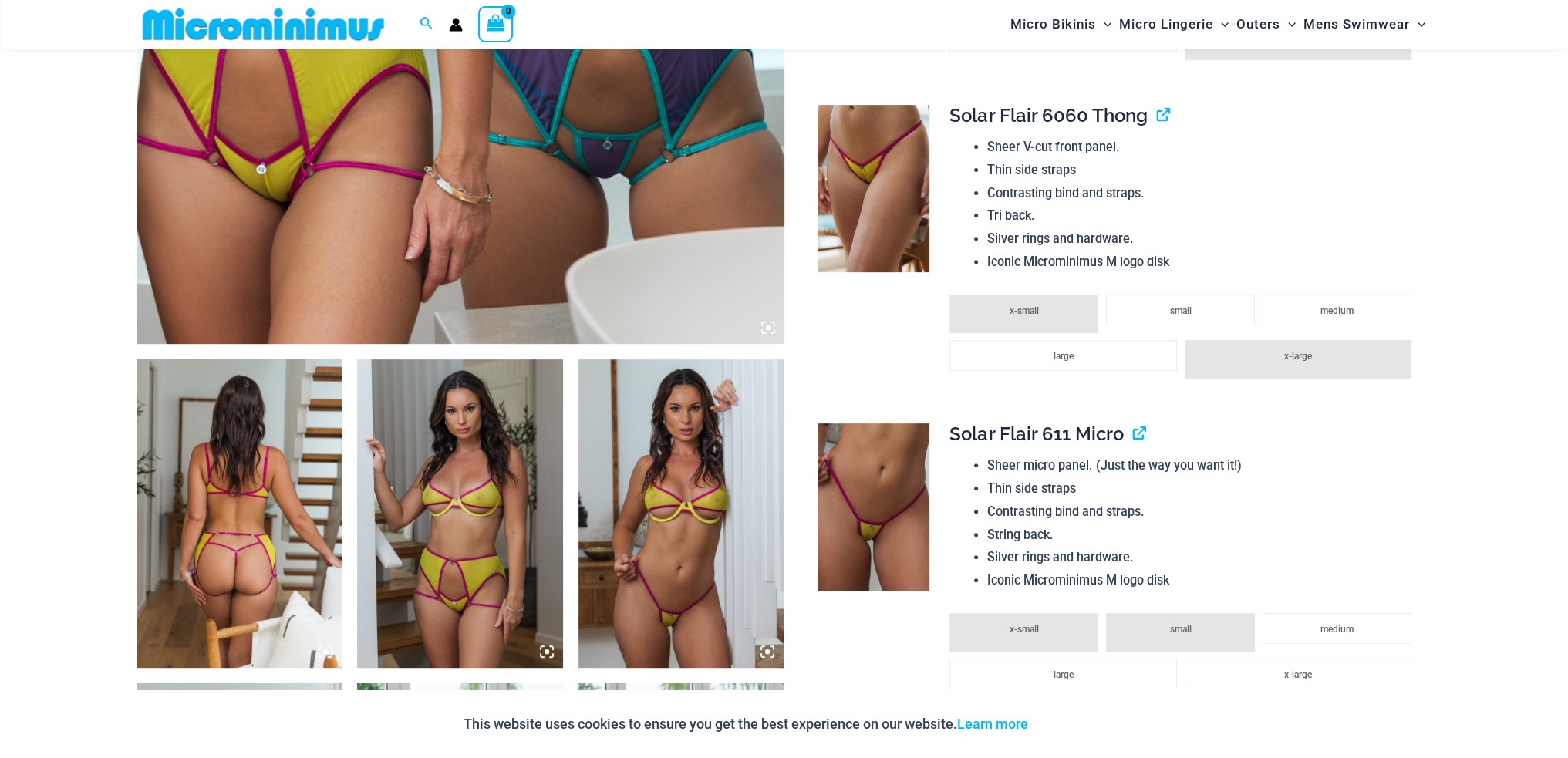
click at [229, 537] on img at bounding box center [240, 513] width 206 height 308
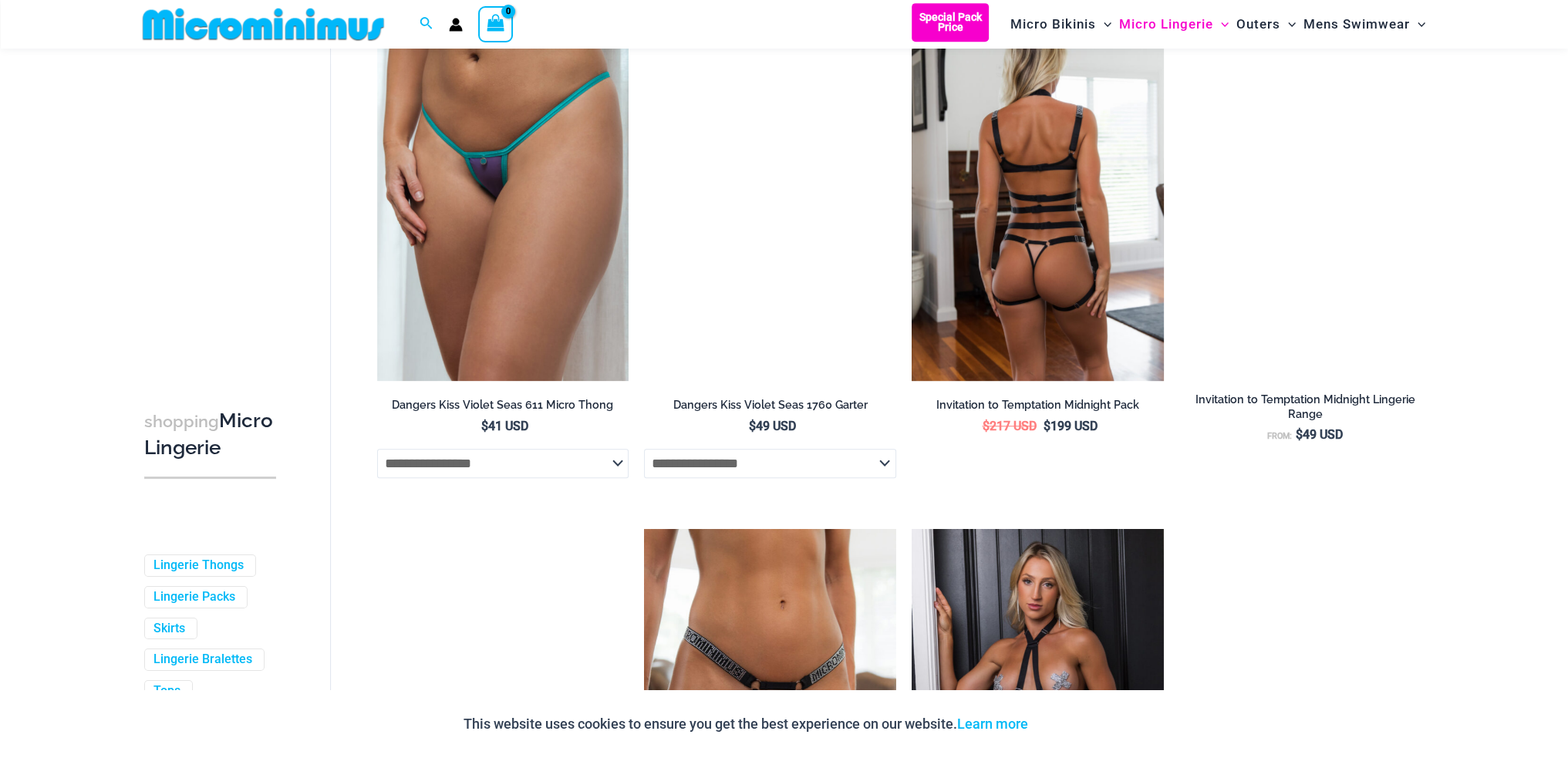
scroll to position [1219, 0]
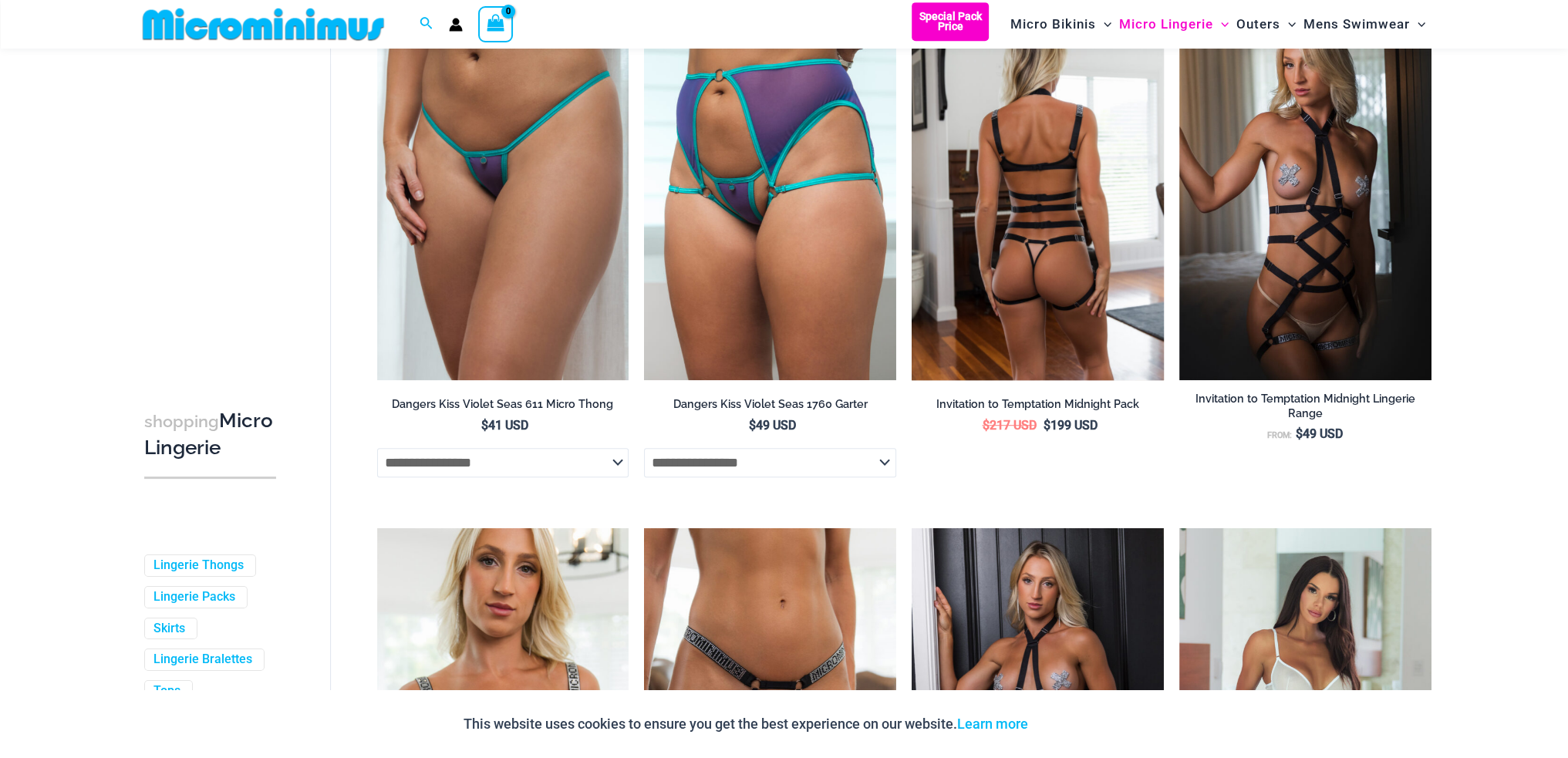
click at [1043, 211] on img at bounding box center [1038, 191] width 252 height 377
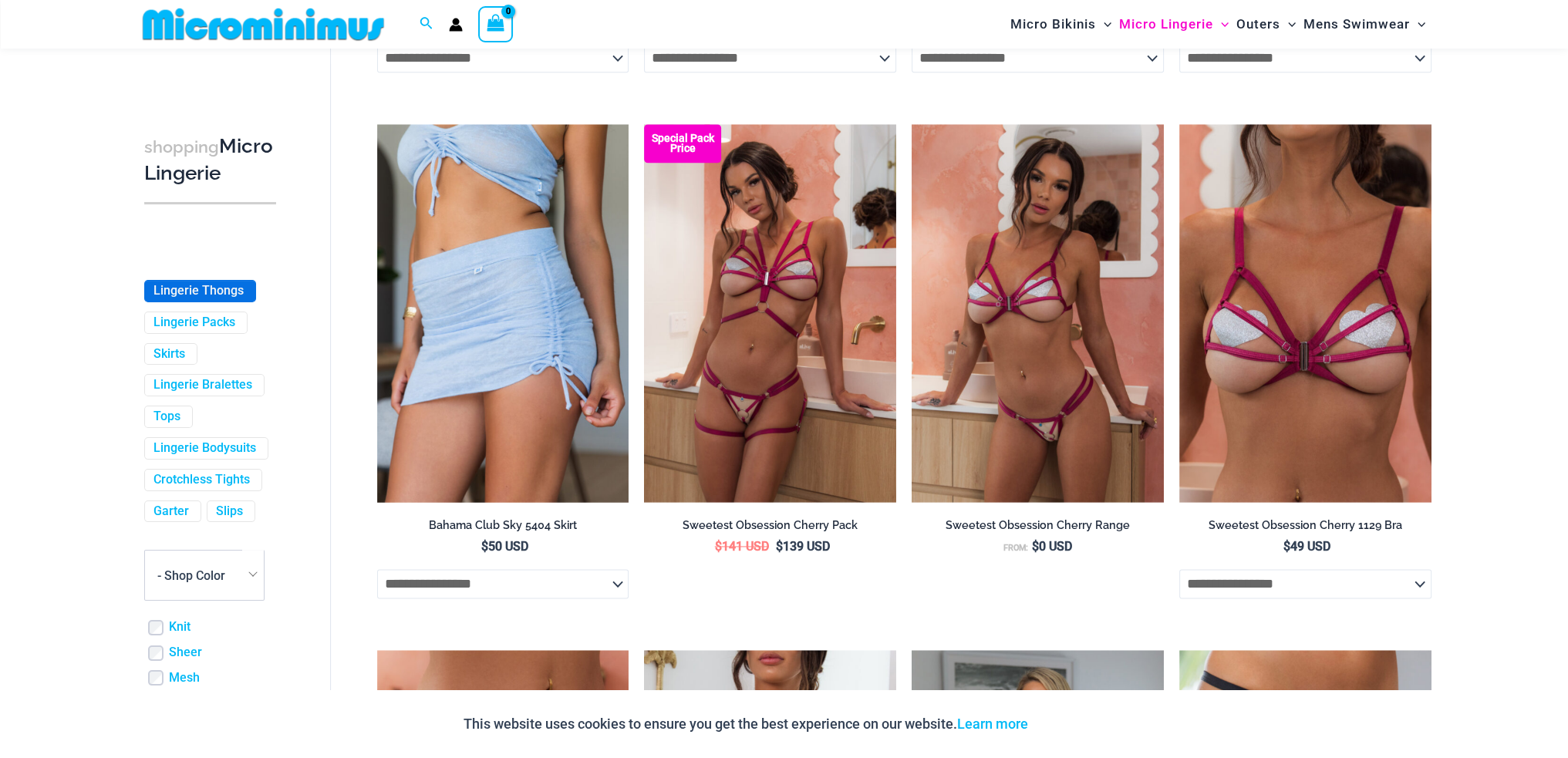
scroll to position [308, 0]
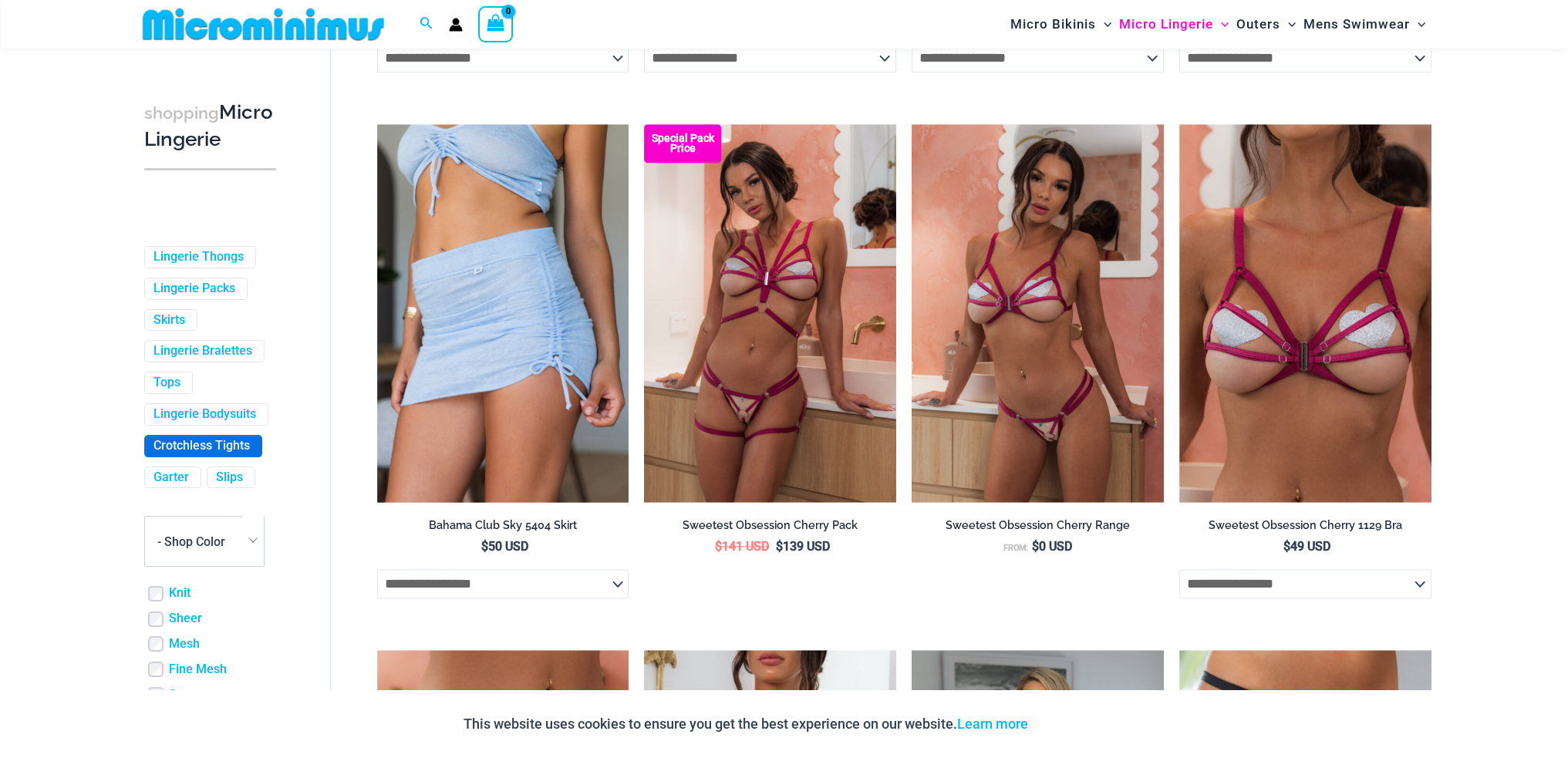
click at [173, 454] on link "Crotchless Tights" at bounding box center [201, 446] width 97 height 16
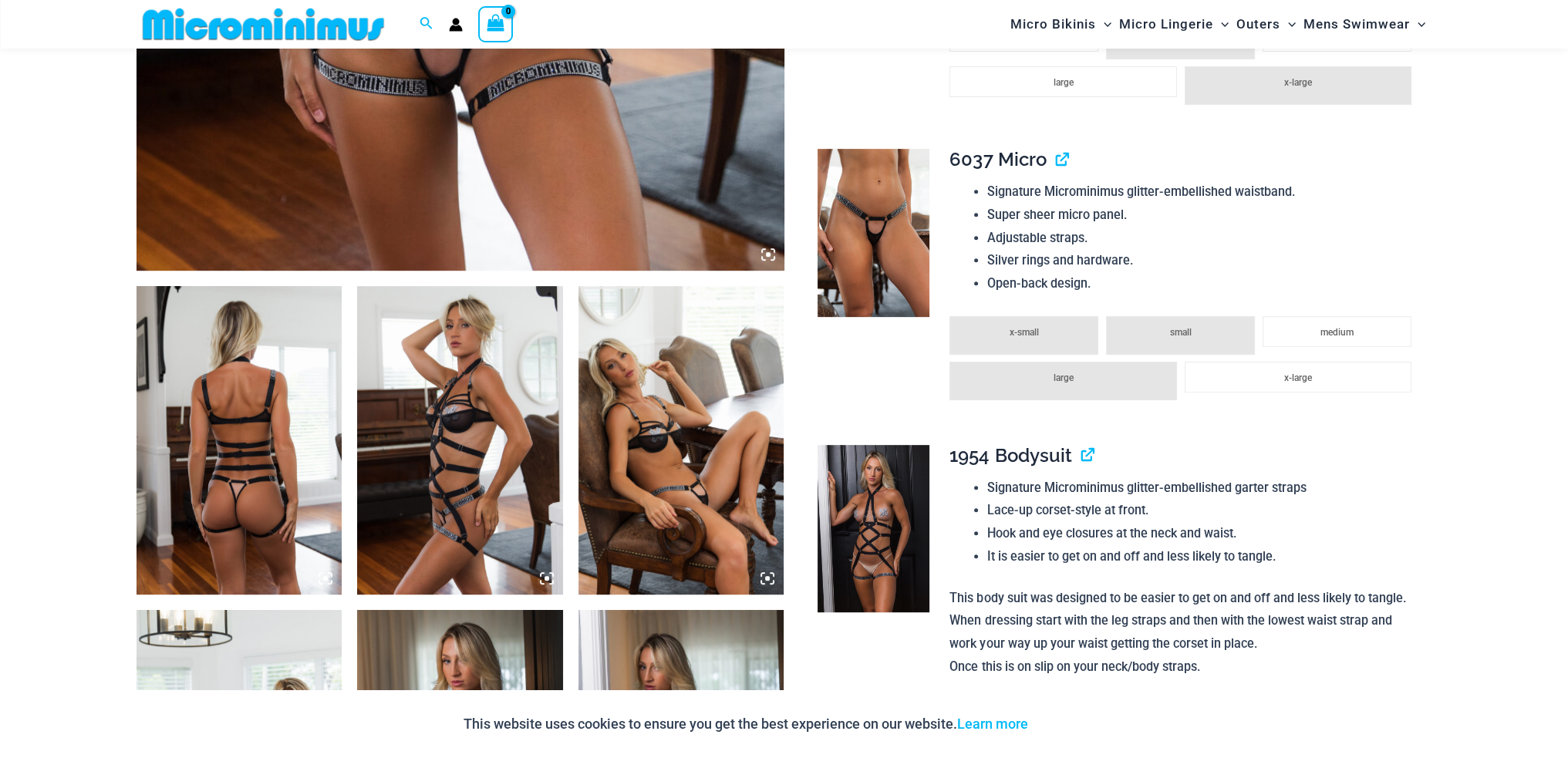
click at [245, 437] on img at bounding box center [240, 440] width 206 height 308
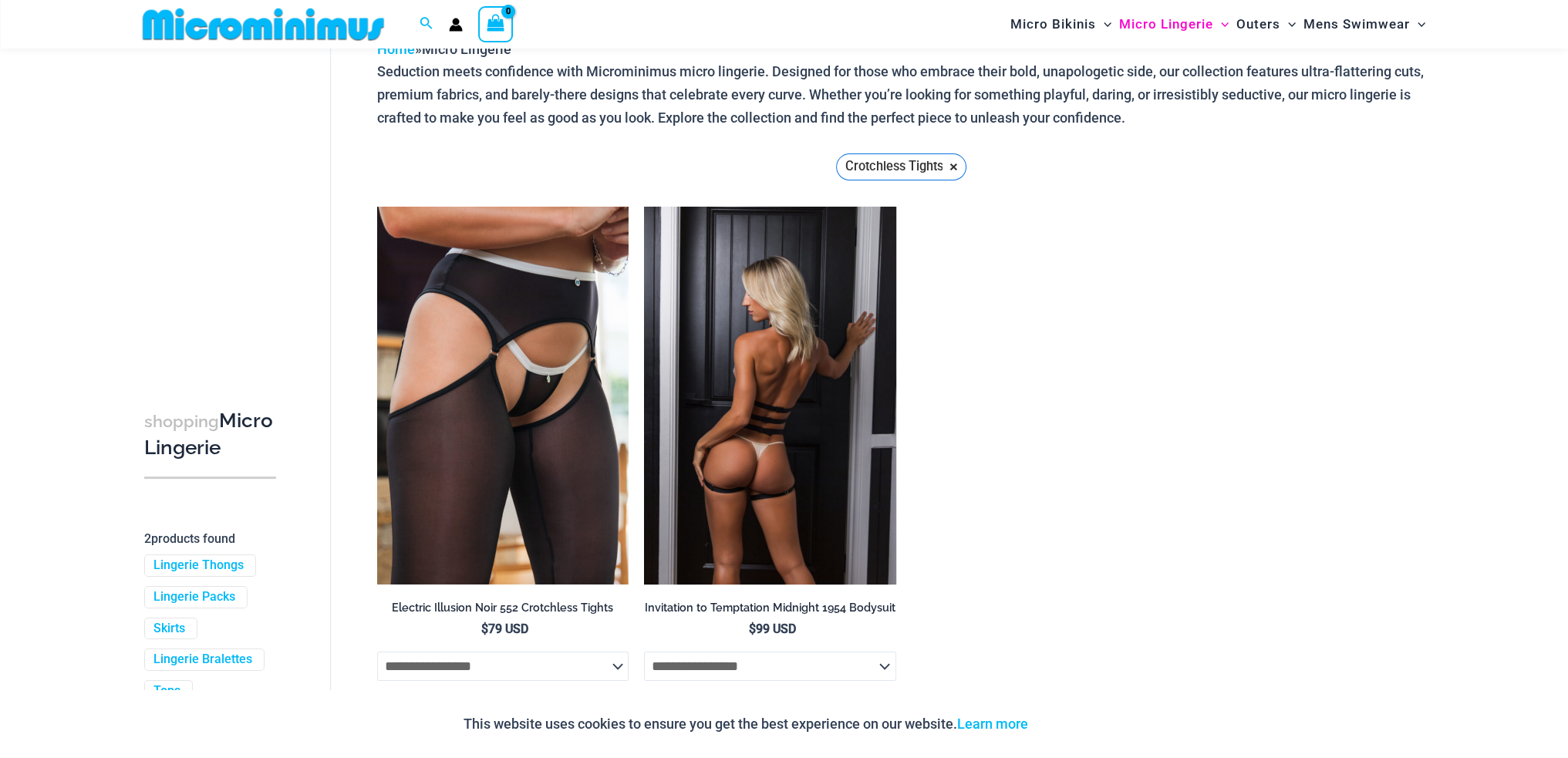
scroll to position [63, 0]
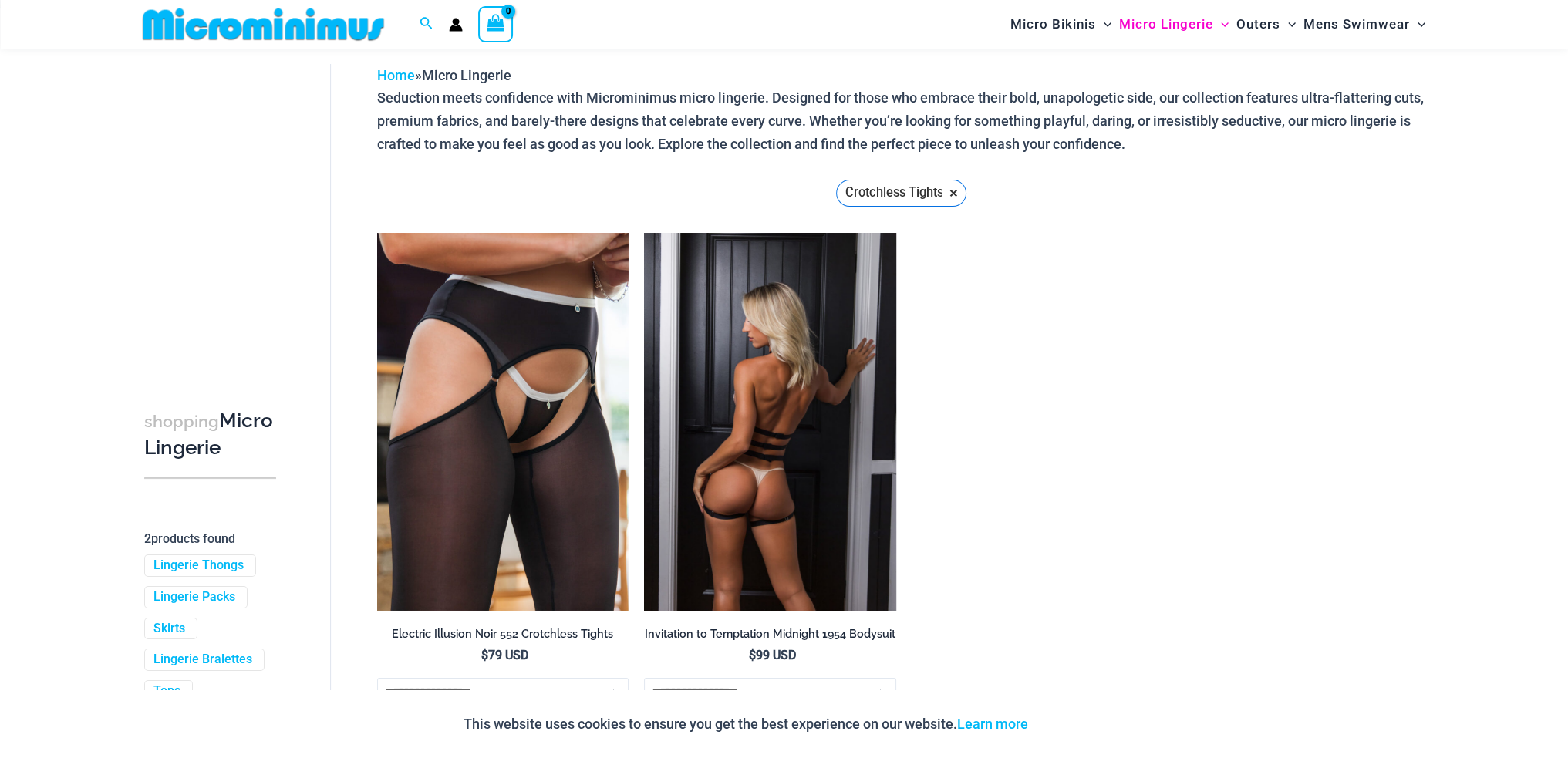
click at [765, 393] on img at bounding box center [770, 421] width 252 height 377
click at [766, 404] on img at bounding box center [770, 421] width 252 height 377
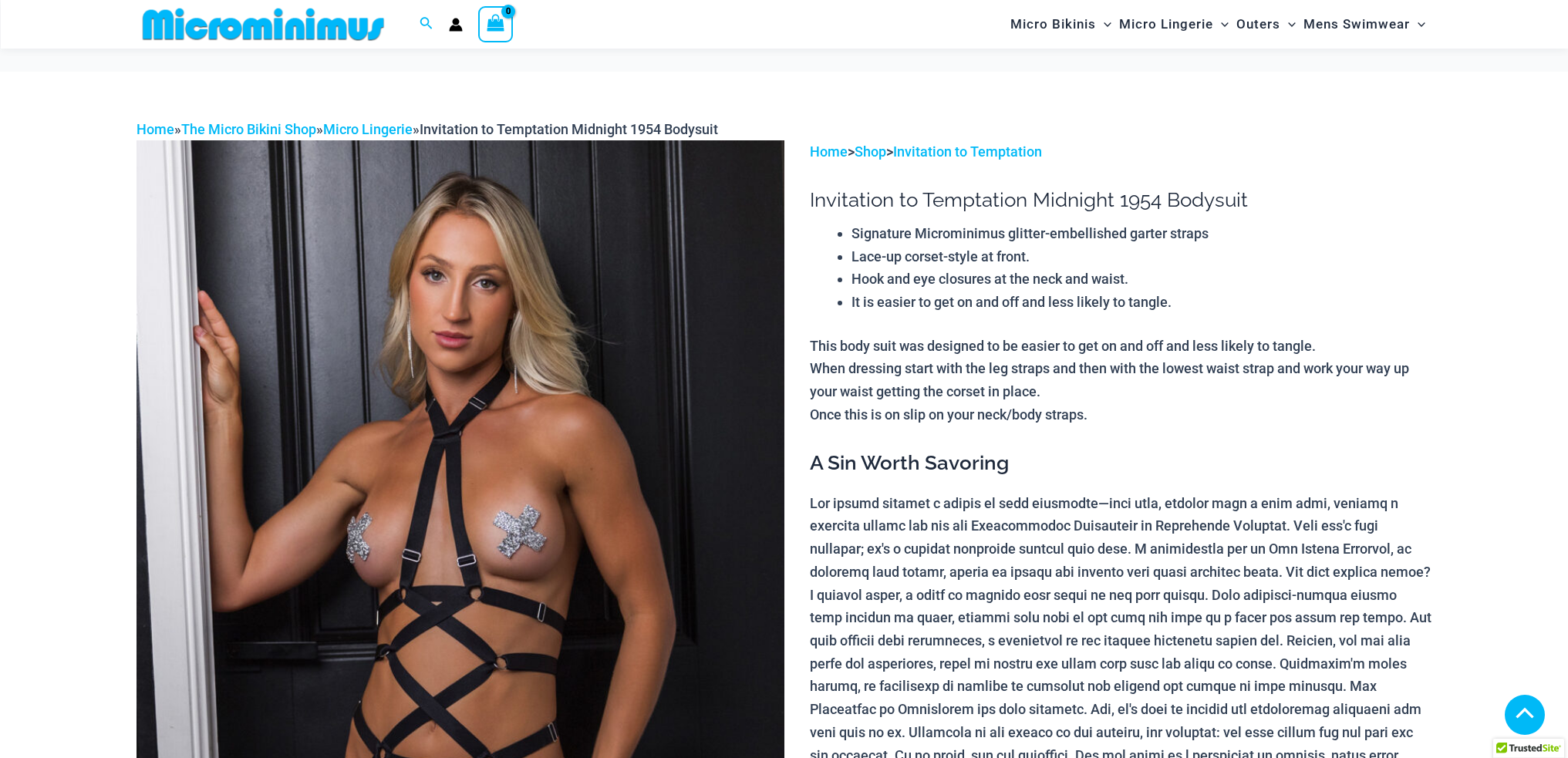
scroll to position [925, 0]
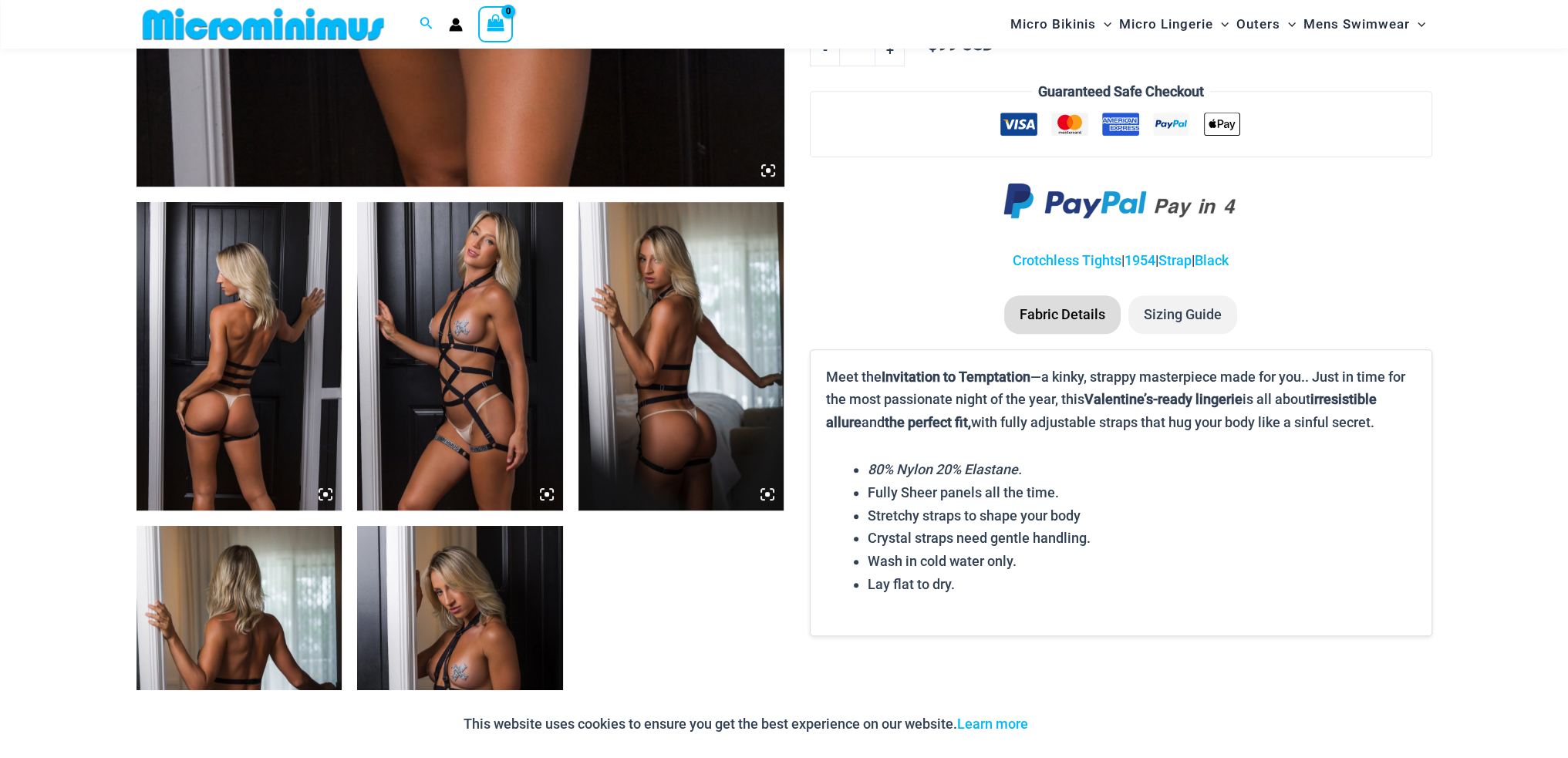
click at [224, 376] on img at bounding box center [240, 356] width 206 height 308
